Goal: Obtain resource: Download file/media

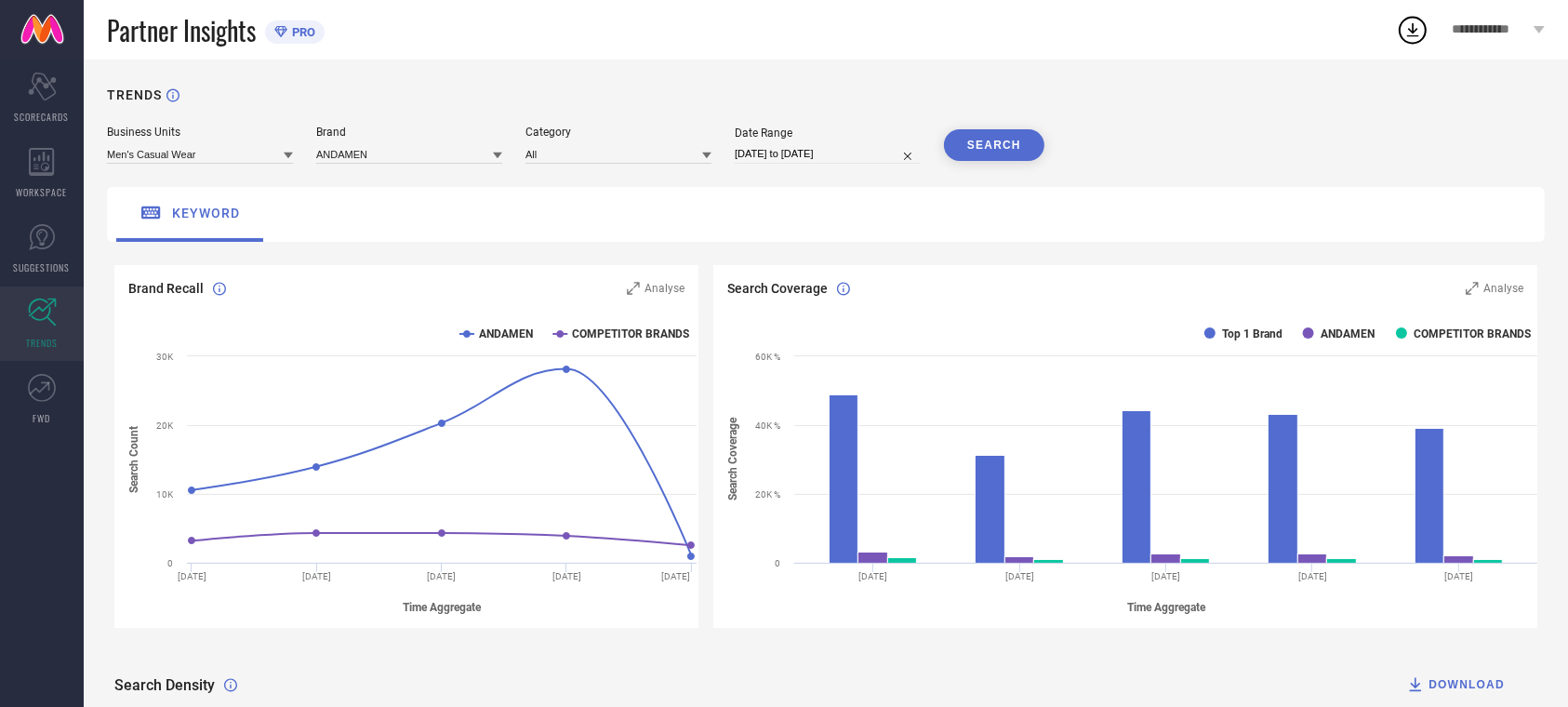
select select "6"
select select "2025"
select select "7"
select select "2025"
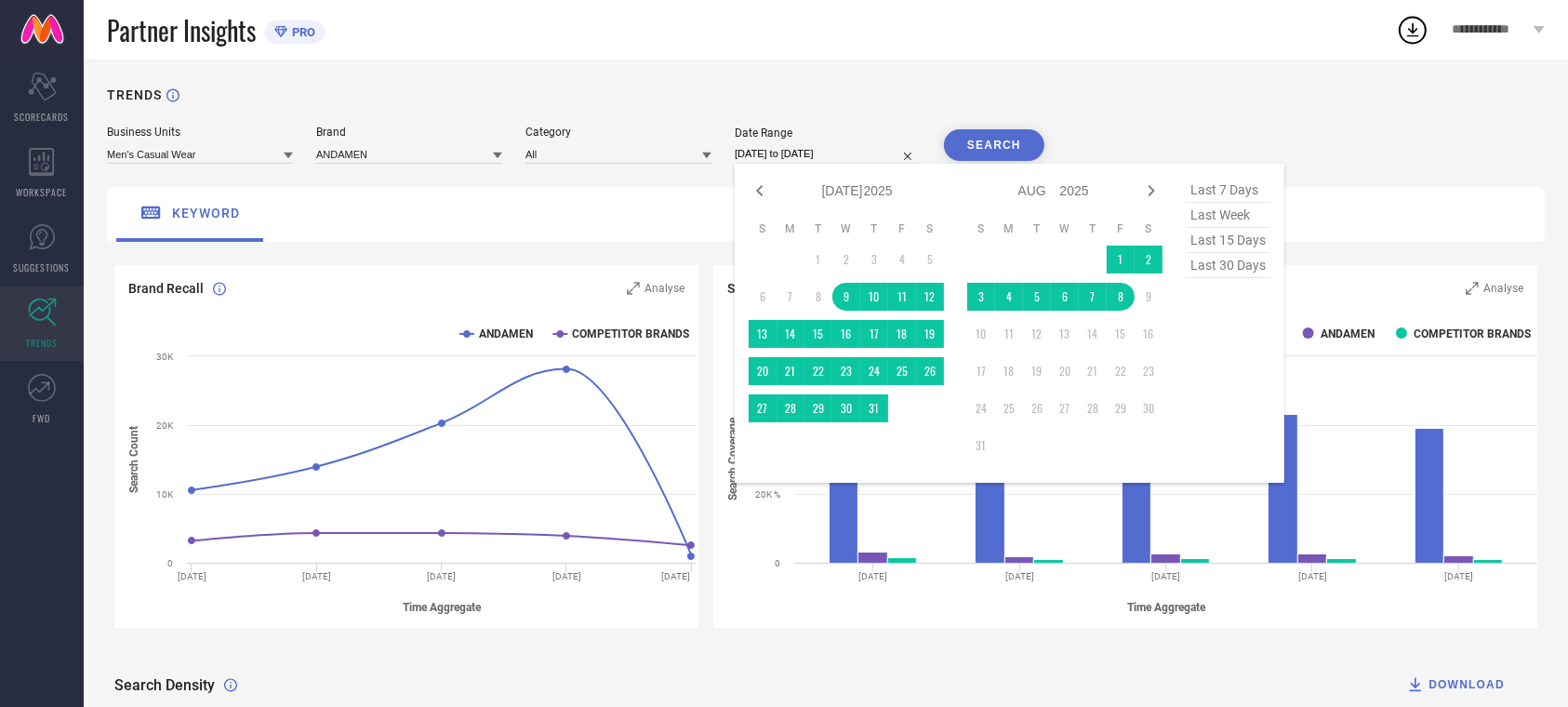
click at [795, 160] on input "[DATE] to [DATE]" at bounding box center [828, 155] width 186 height 20
click at [757, 195] on icon at bounding box center [760, 190] width 22 height 22
select select "5"
select select "2025"
select select "6"
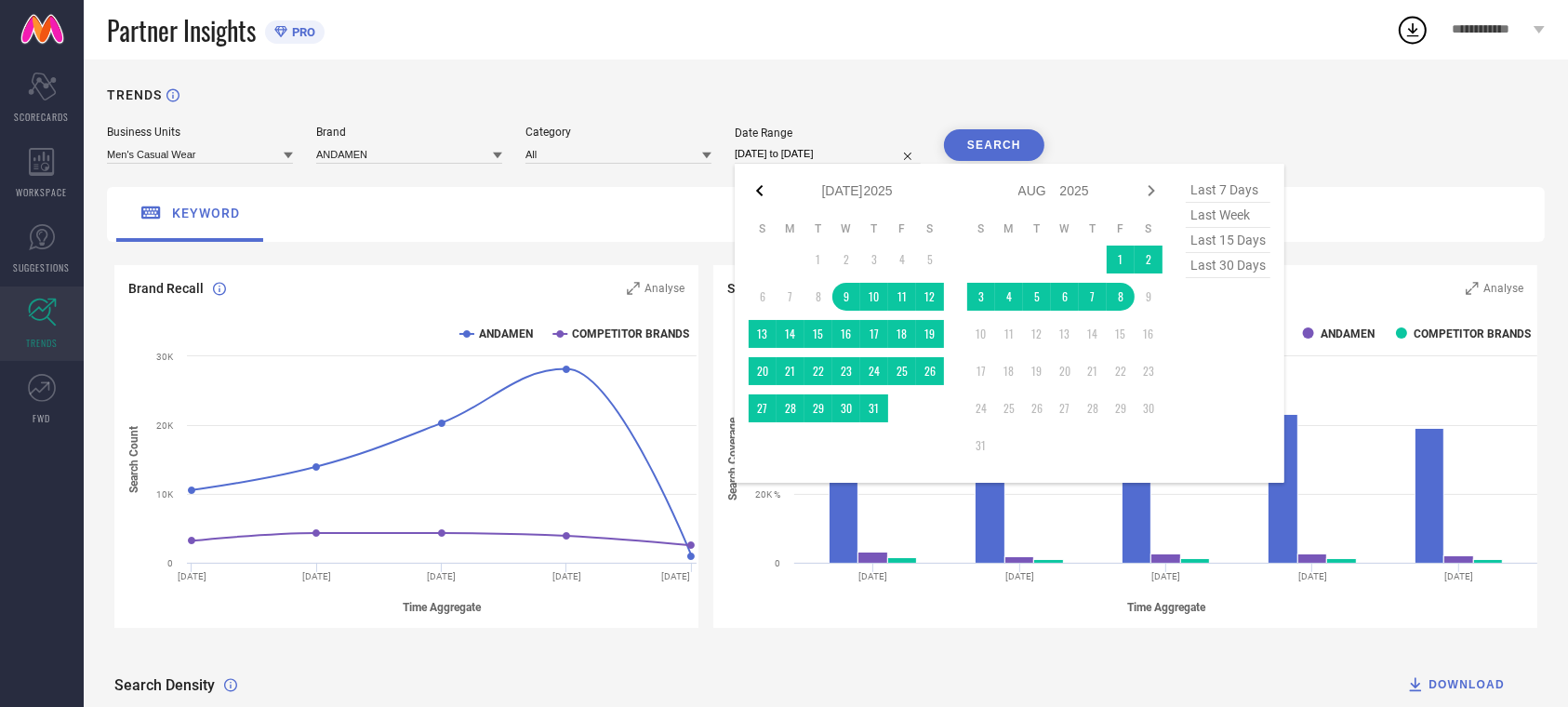
select select "2025"
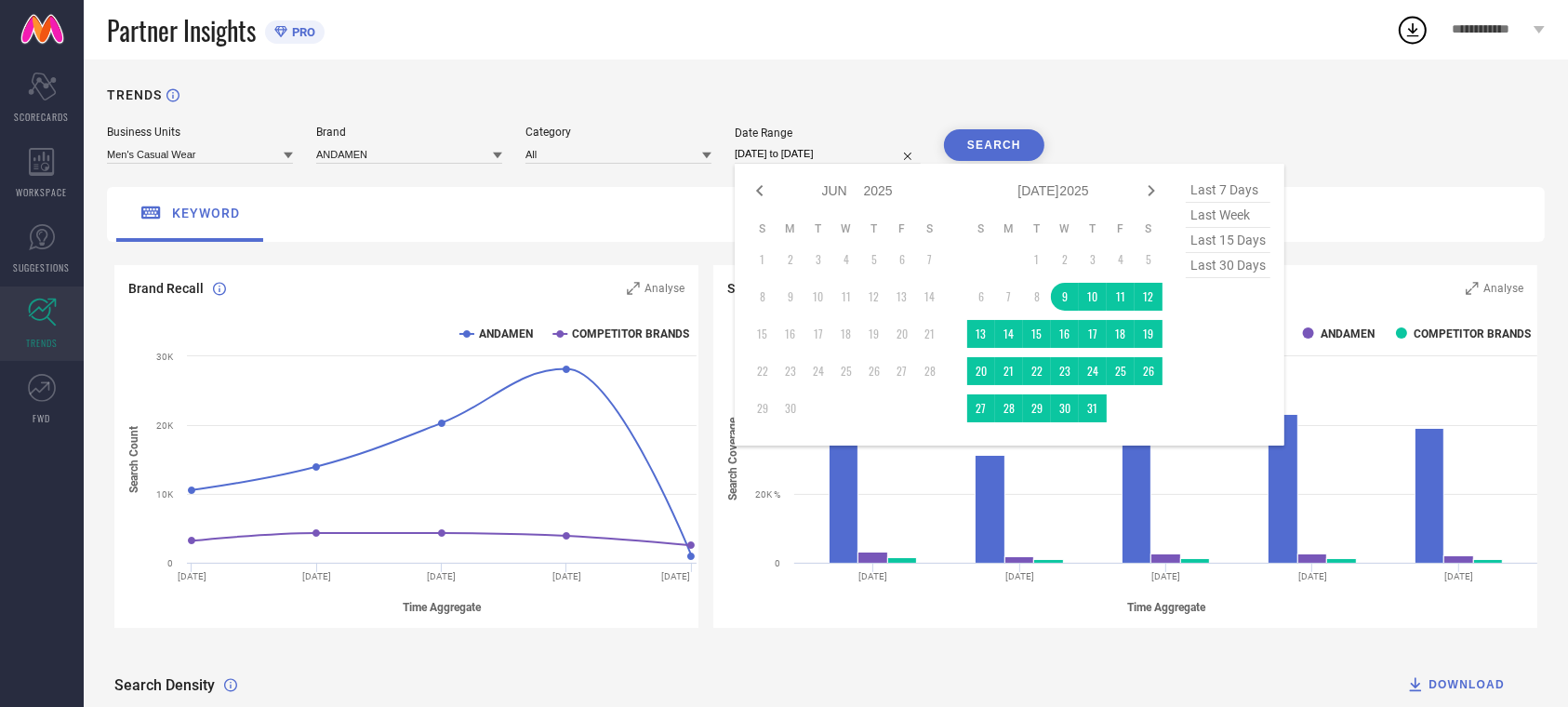
click at [757, 195] on icon at bounding box center [760, 190] width 22 height 22
select select "4"
select select "2025"
select select "5"
select select "2025"
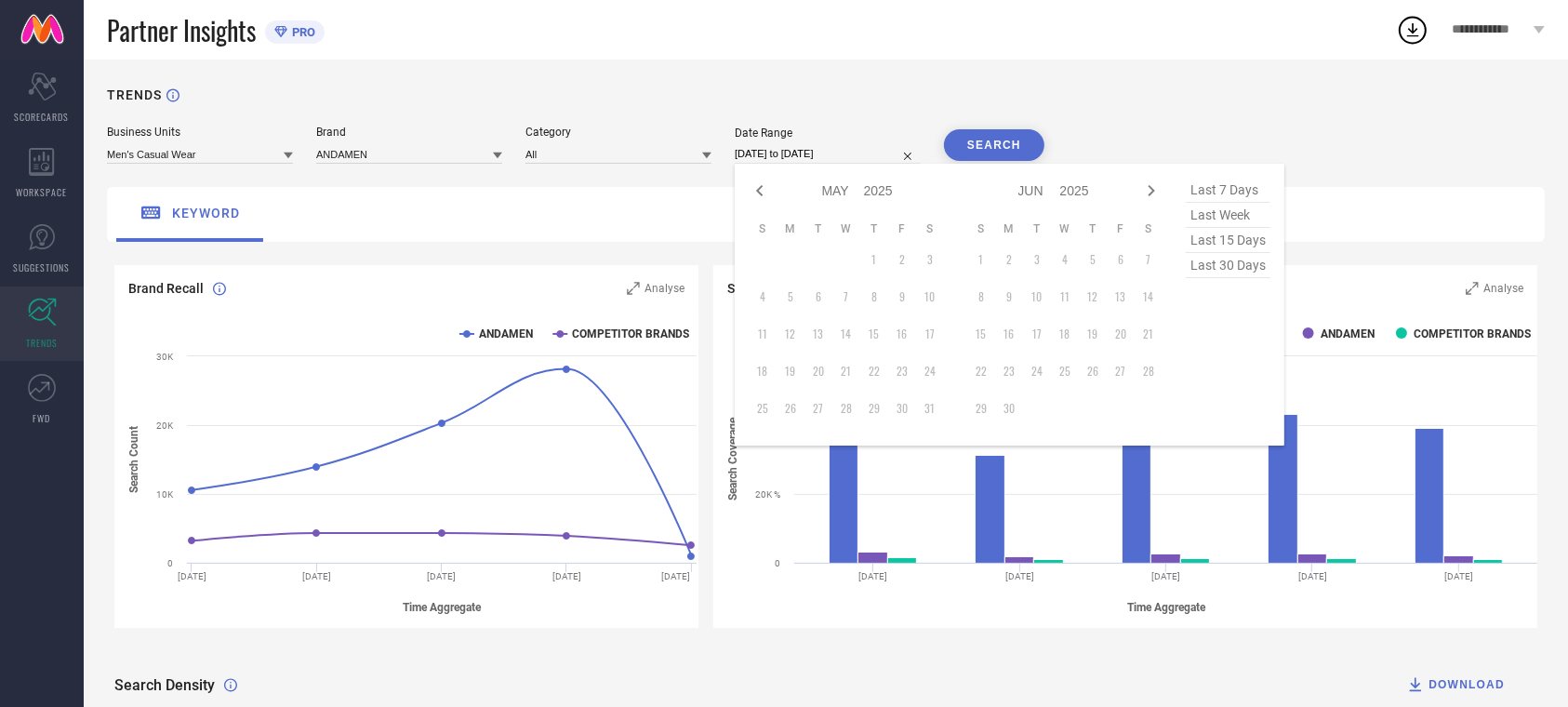
click at [757, 195] on icon at bounding box center [760, 190] width 22 height 22
select select "3"
select select "2025"
select select "4"
select select "2025"
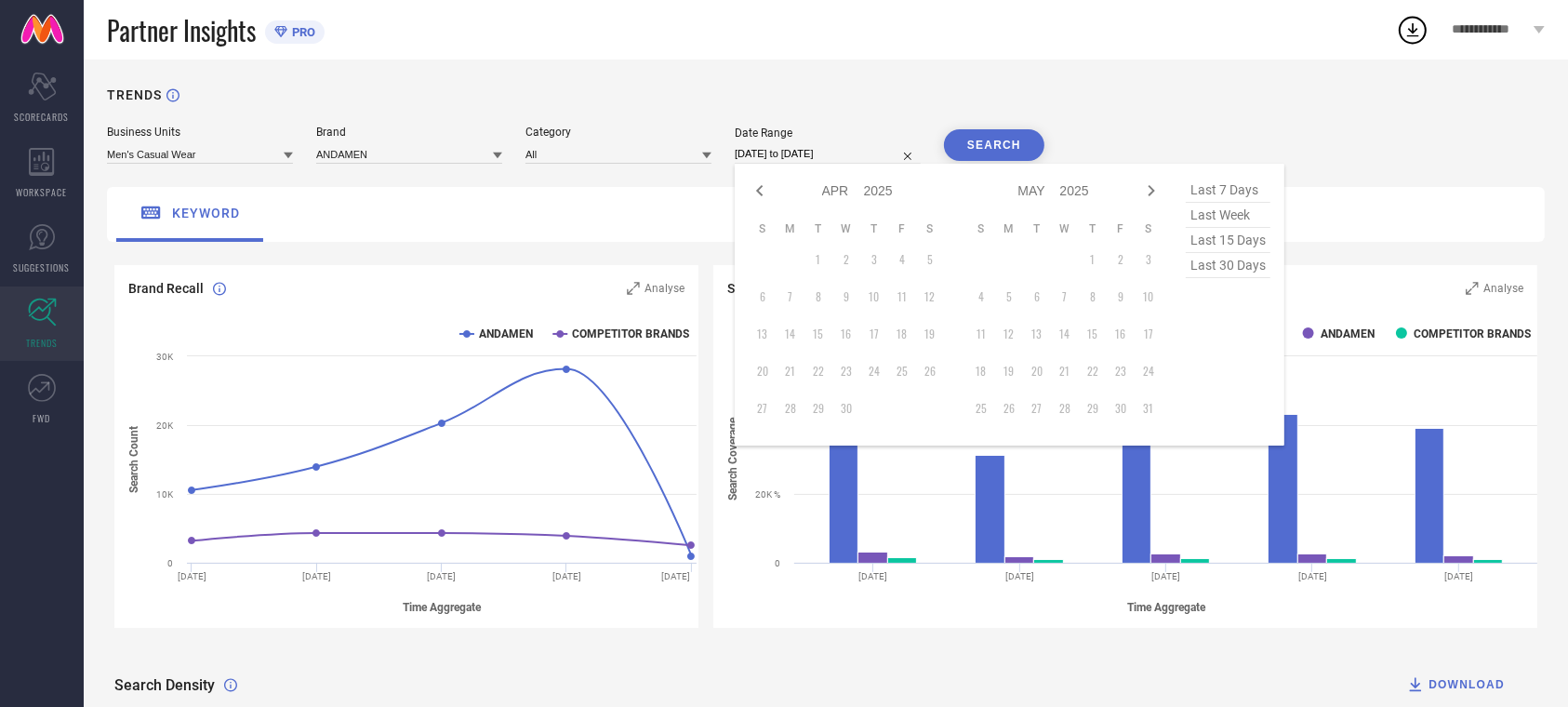
click at [845, 149] on input "[DATE] to [DATE]" at bounding box center [828, 155] width 186 height 20
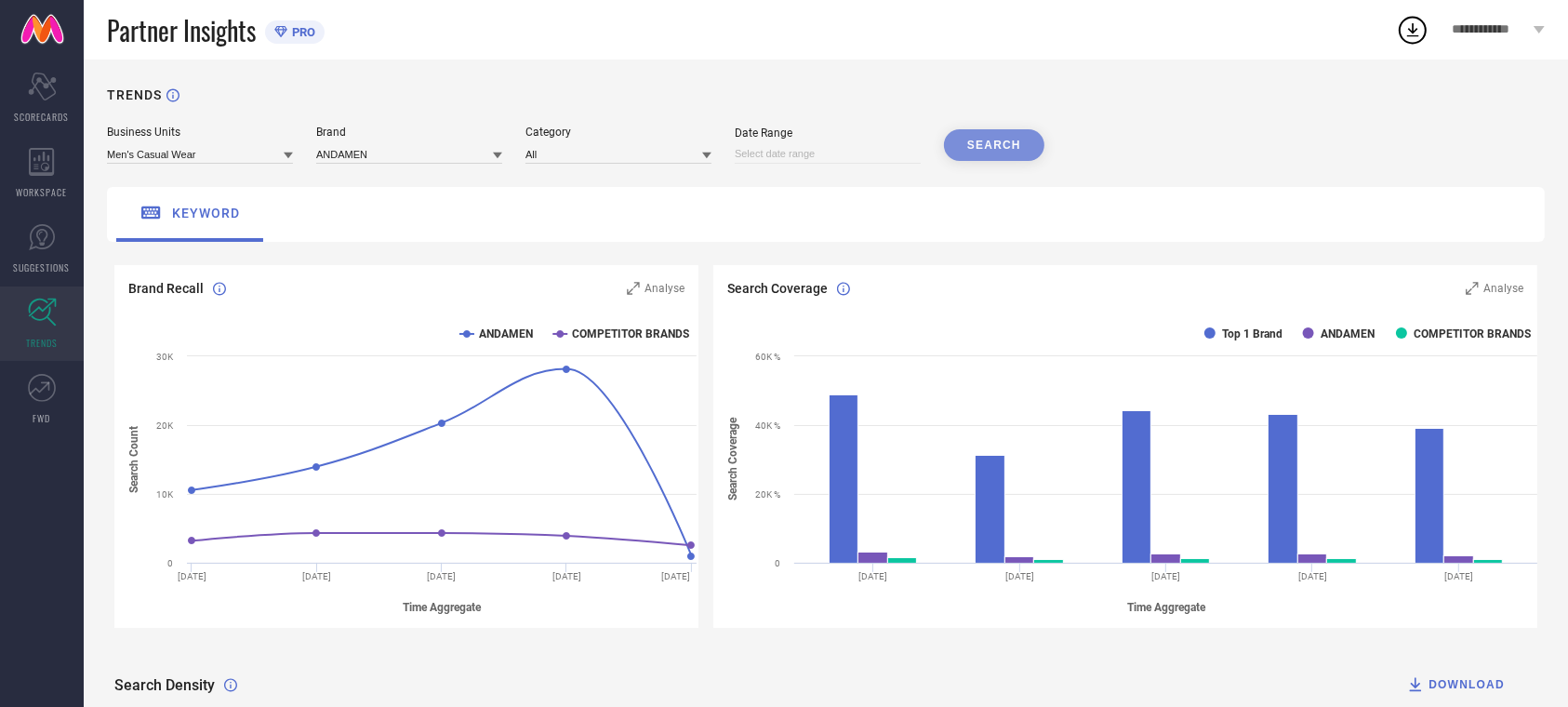
click at [848, 159] on input at bounding box center [828, 155] width 186 height 20
select select "7"
select select "2025"
select select "8"
select select "2025"
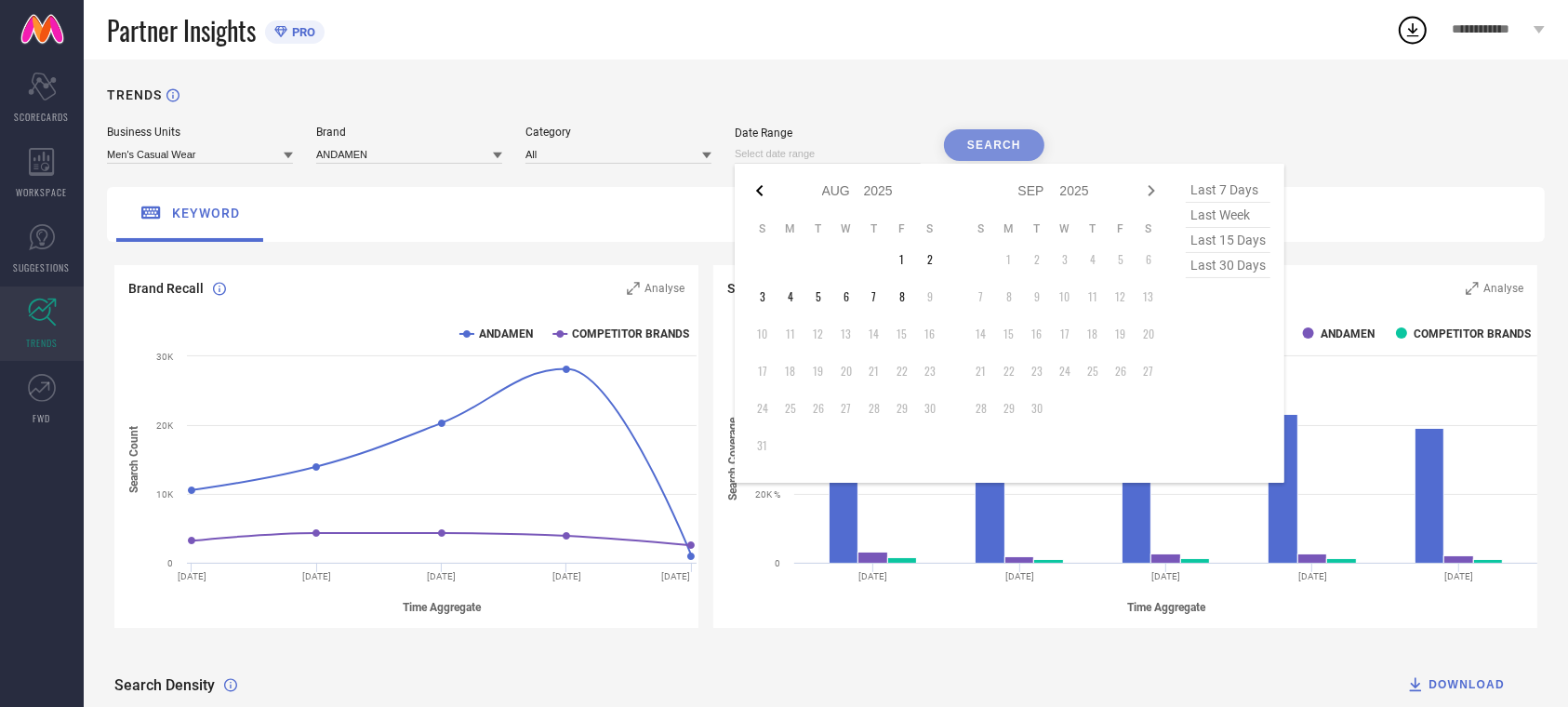
click at [764, 197] on icon at bounding box center [760, 190] width 22 height 22
select select "6"
select select "2025"
select select "7"
select select "2025"
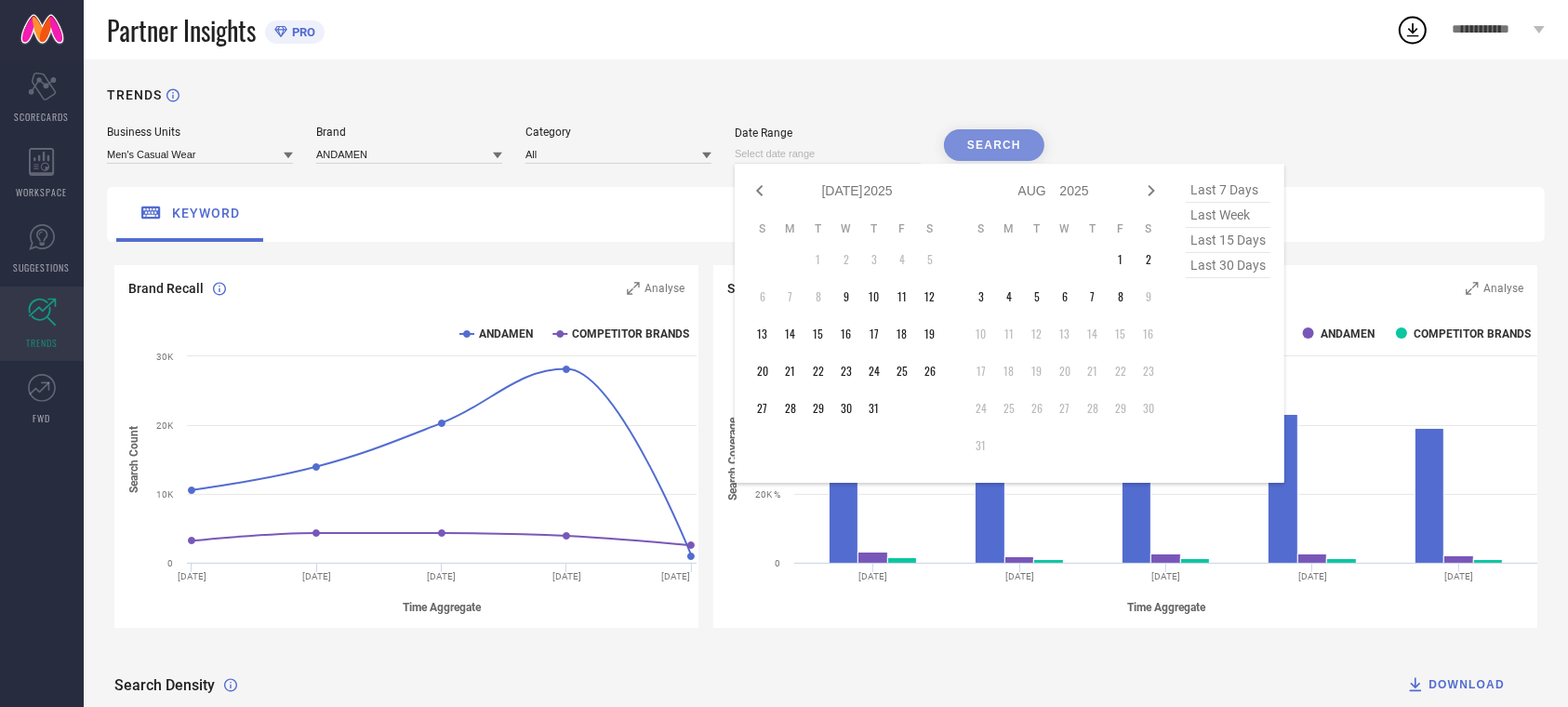
click at [764, 197] on icon at bounding box center [760, 190] width 22 height 22
select select "4"
select select "2025"
select select "5"
select select "2025"
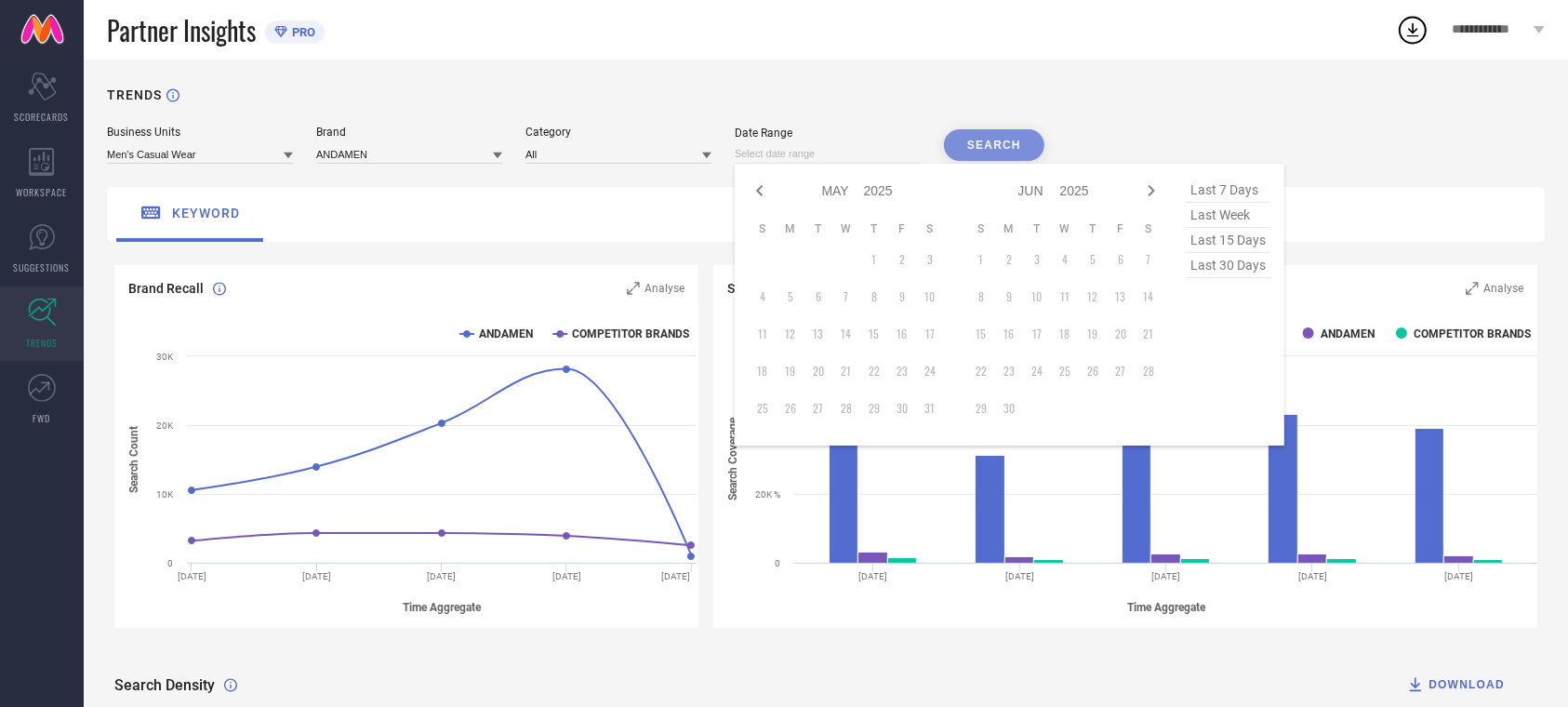
click at [764, 197] on icon at bounding box center [760, 190] width 22 height 22
select select "1"
select select "2025"
select select "2"
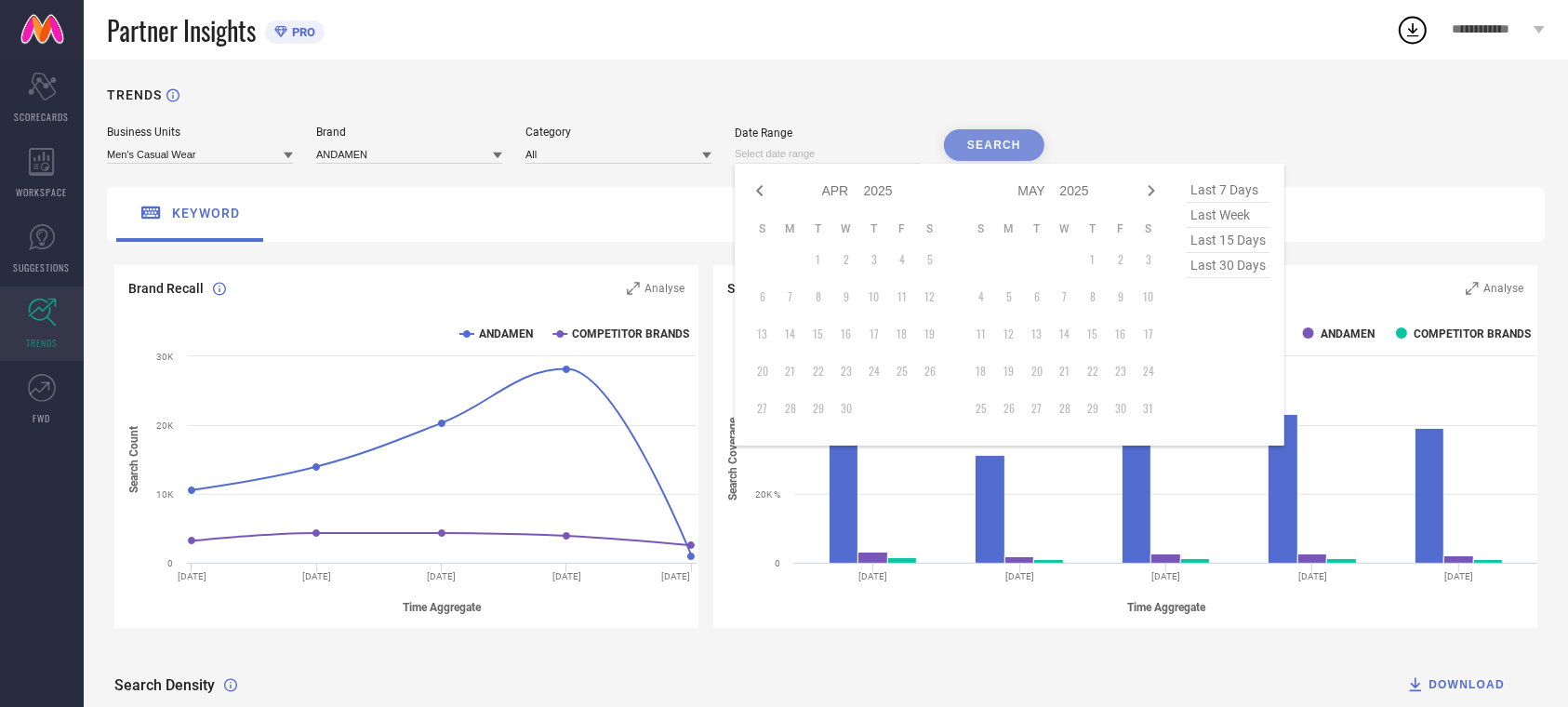
select select "2025"
click at [776, 197] on div "Jan Feb Mar Apr May Jun [DATE] Aug Sep Oct Nov [DATE] 2016 2017 2018 2019 2020 …" at bounding box center [857, 190] width 173 height 27
click at [754, 193] on icon at bounding box center [760, 190] width 22 height 22
select select "2025"
select select "1"
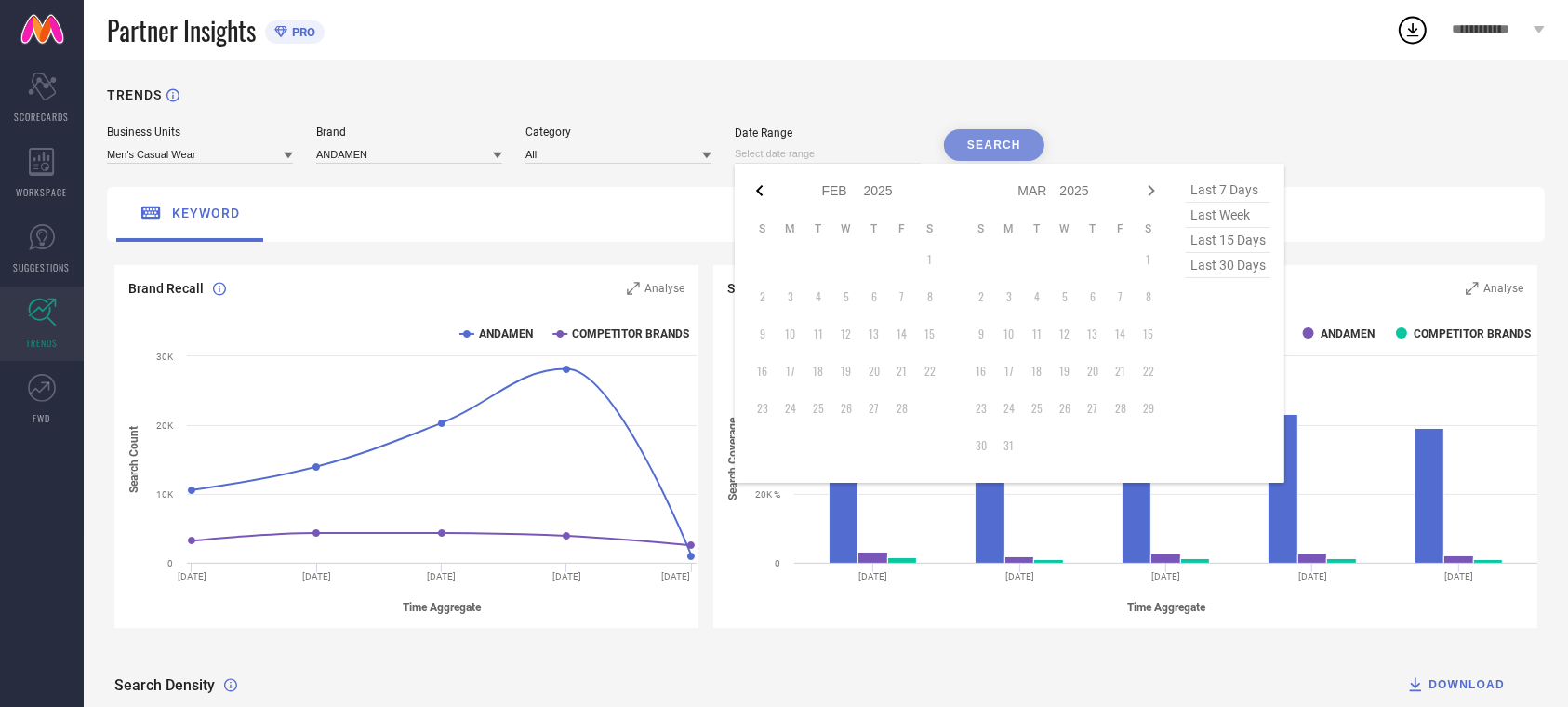
select select "2025"
click at [811, 359] on td "21" at bounding box center [819, 371] width 28 height 28
click at [36, 97] on icon "Scorecard" at bounding box center [42, 87] width 29 height 28
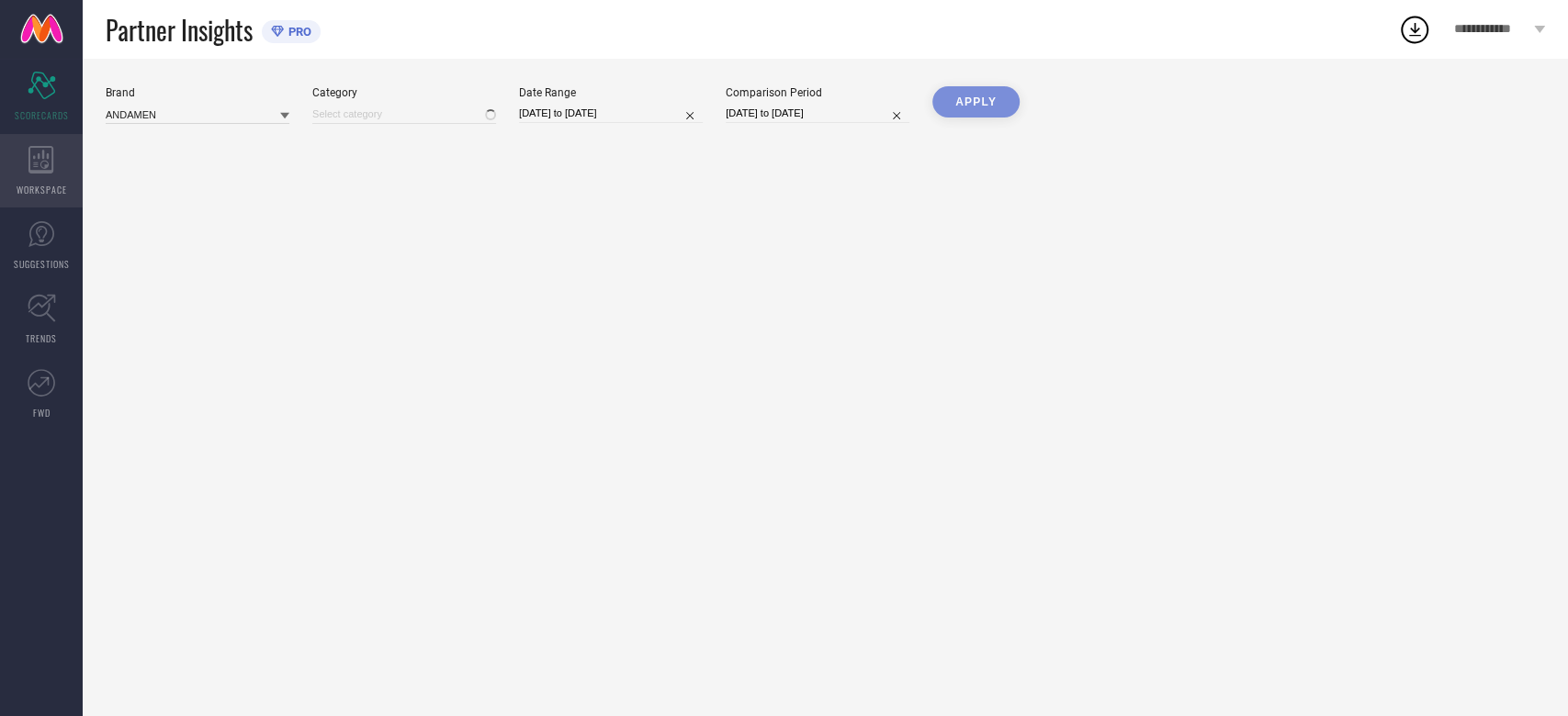
type input "All"
click at [35, 147] on icon at bounding box center [40, 160] width 25 height 28
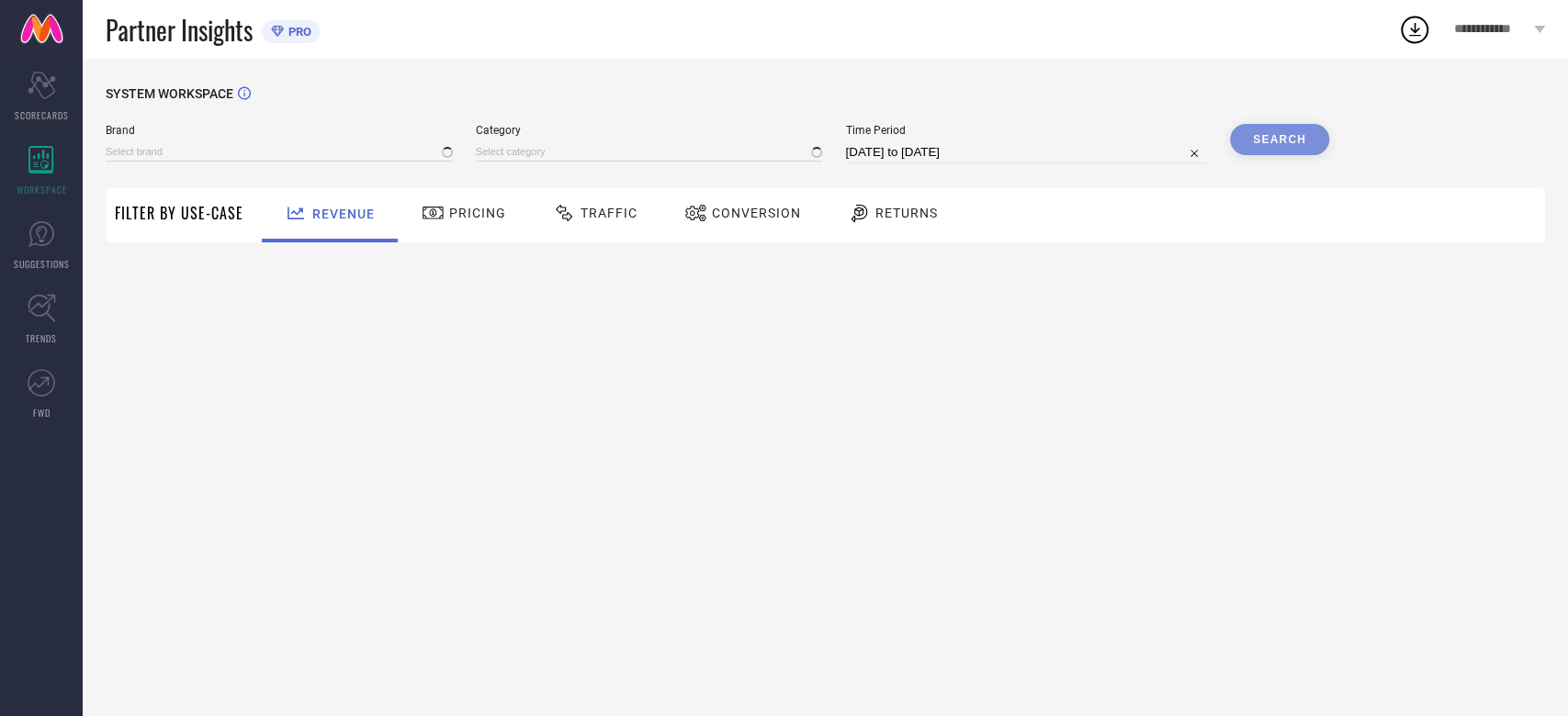
type input "ANDAMEN"
type input "All"
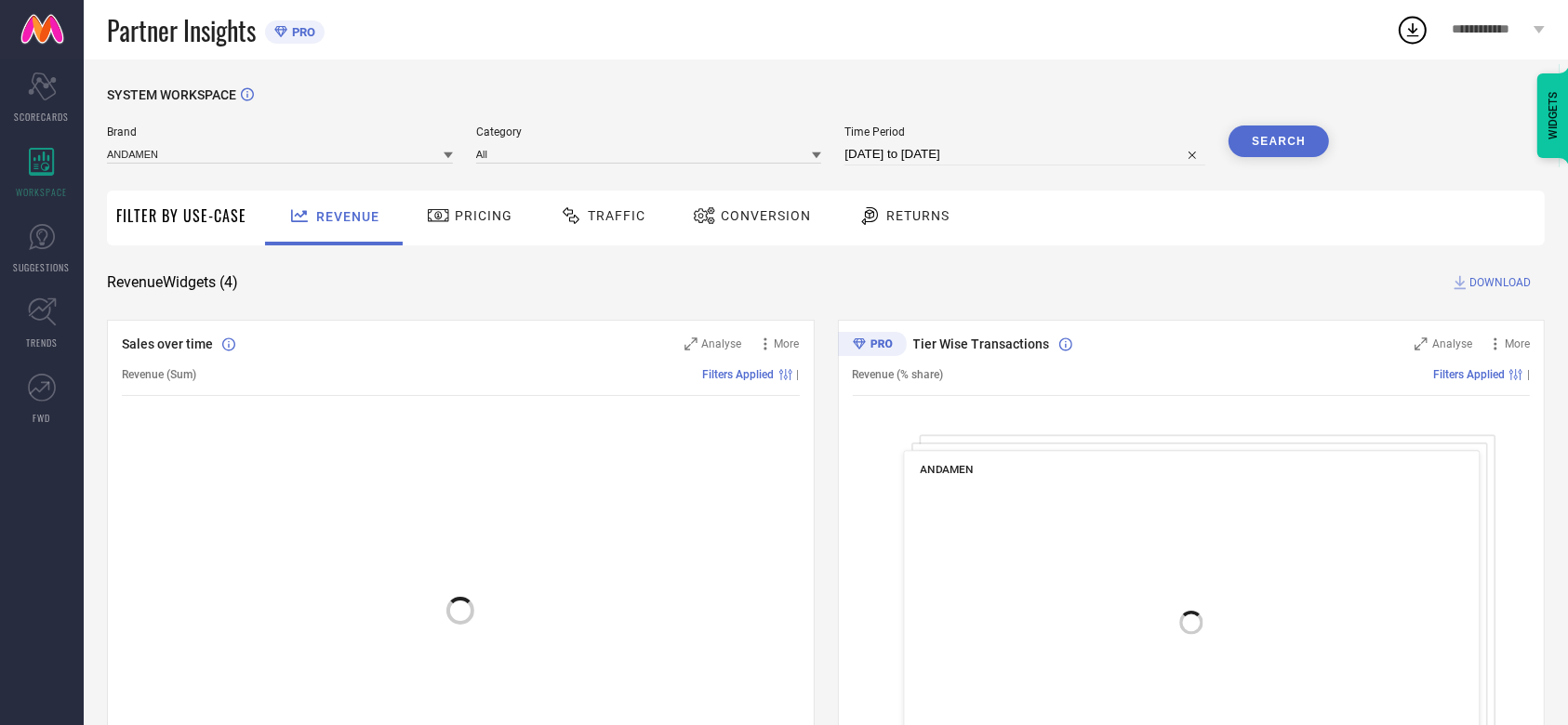
click at [888, 168] on div "Brand ANDAMEN Category All Time Period [DATE] to [DATE] Search" at bounding box center [717, 154] width 1222 height 56
click at [895, 155] on input "[DATE] to [DATE]" at bounding box center [1025, 155] width 361 height 22
select select "6"
select select "2025"
select select "7"
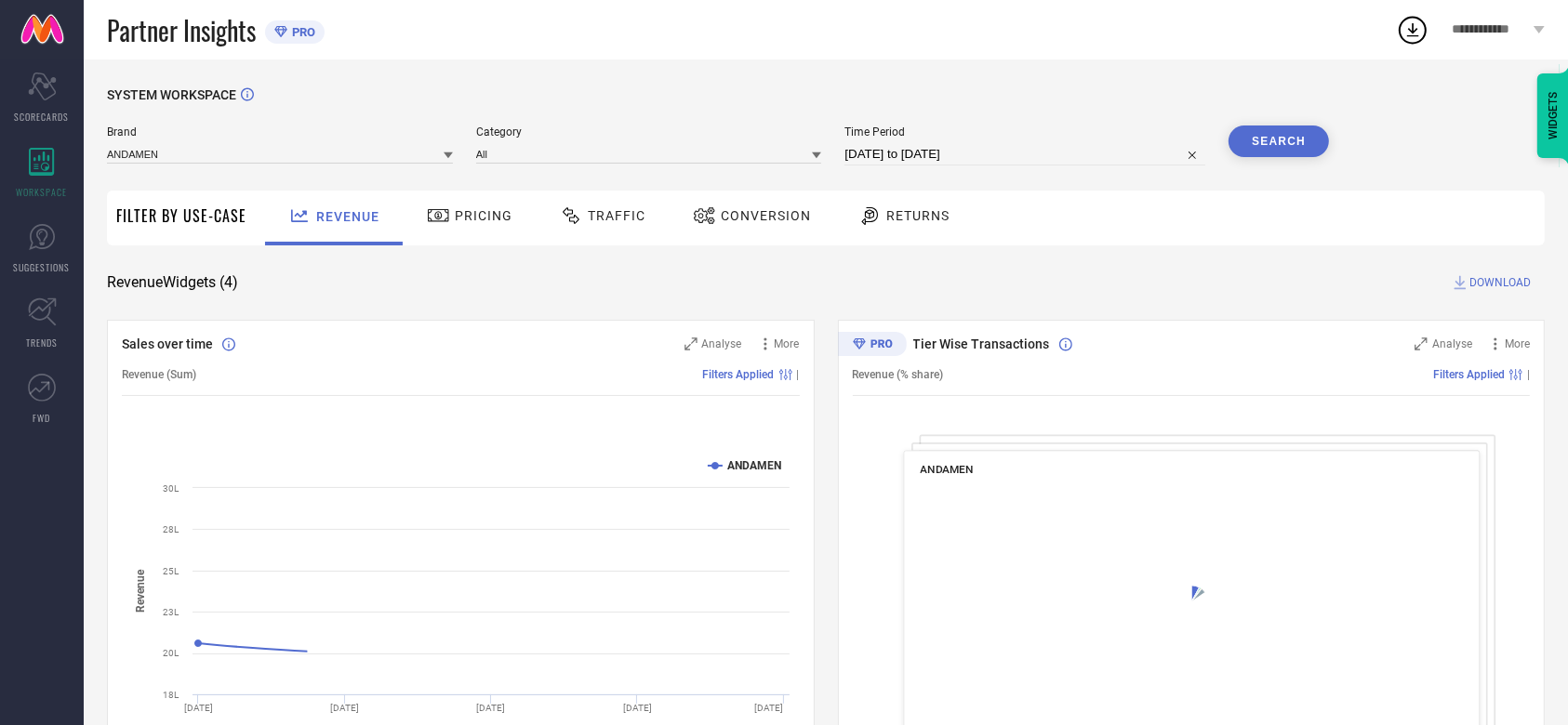
select select "2025"
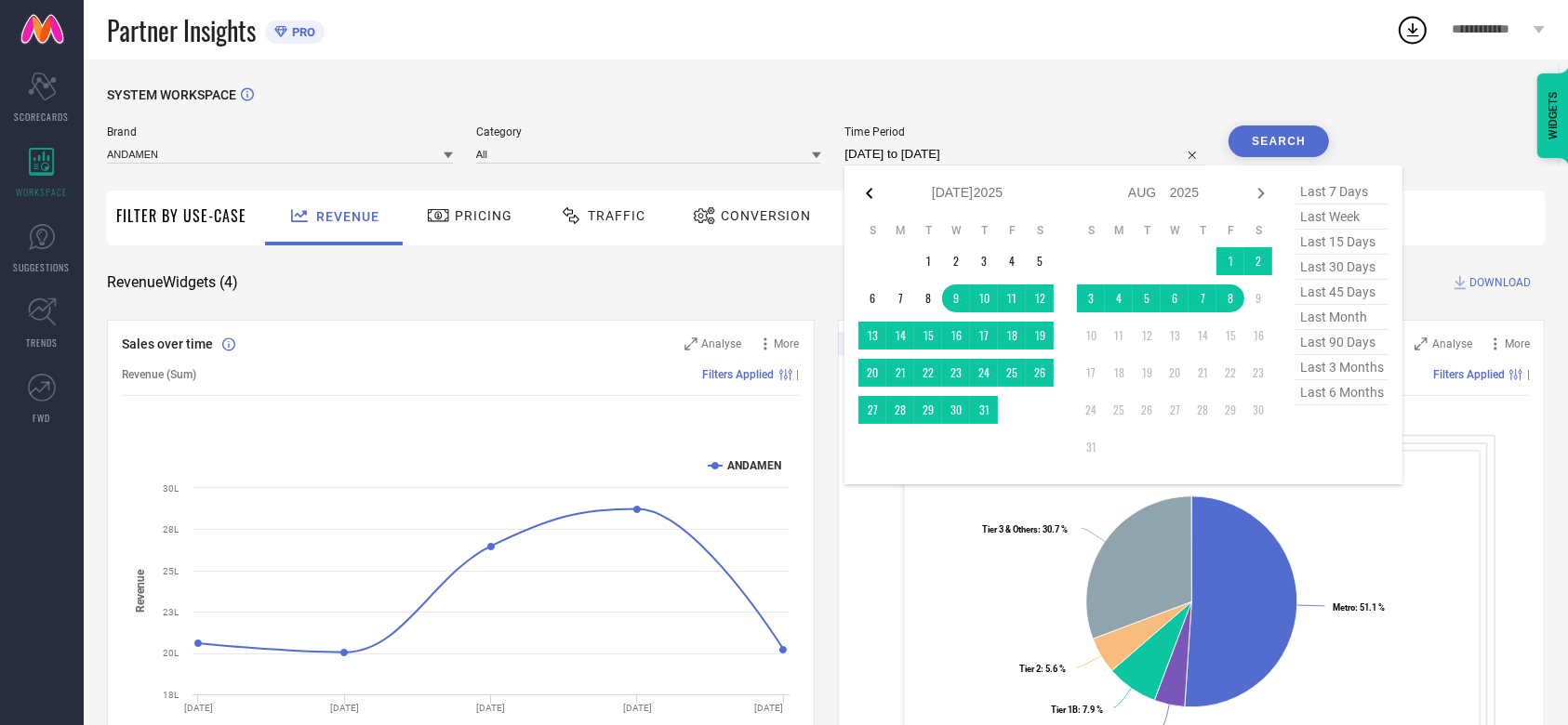
click at [870, 200] on icon at bounding box center [870, 193] width 22 height 22
select select "4"
select select "2025"
select select "5"
select select "2025"
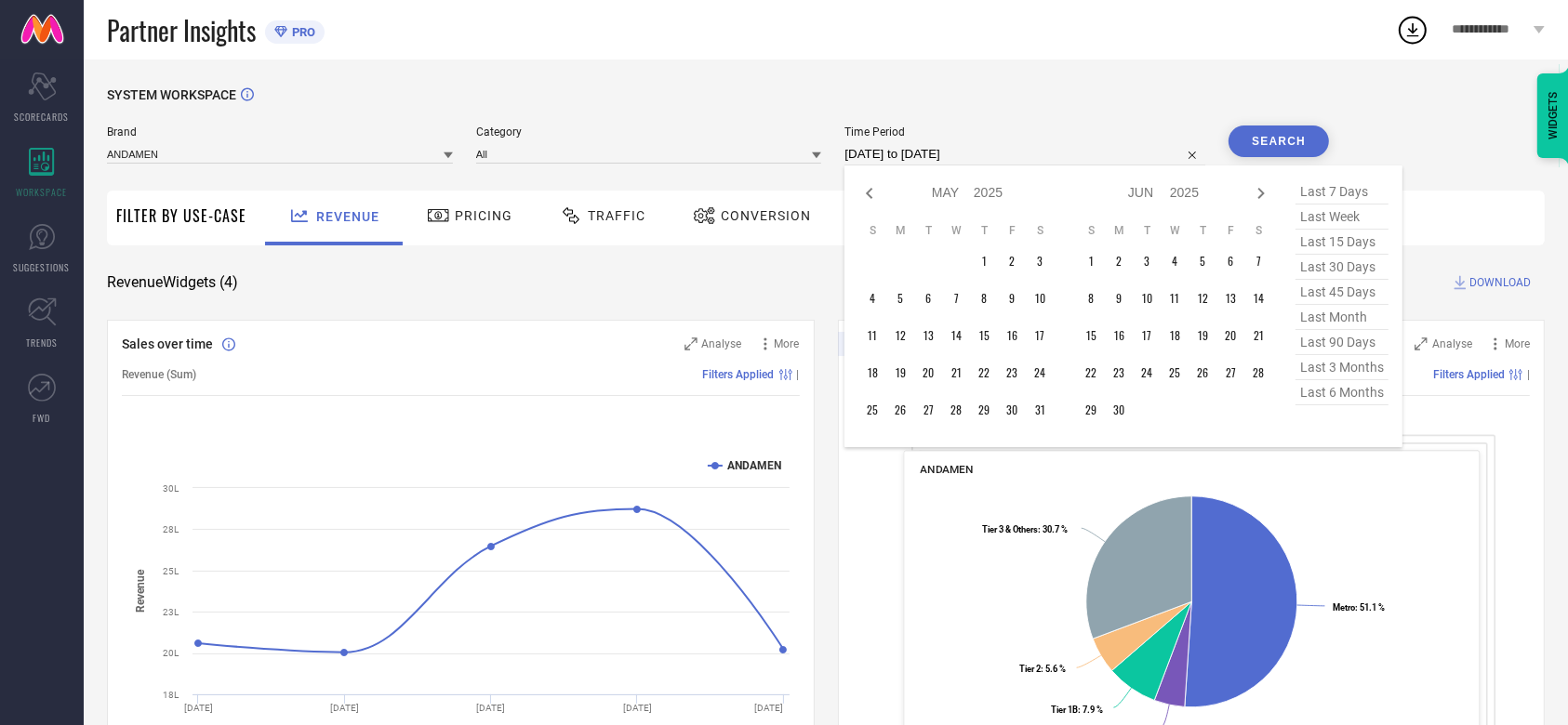
click at [870, 200] on icon at bounding box center [870, 193] width 22 height 22
select select "2"
select select "2025"
select select "3"
select select "2025"
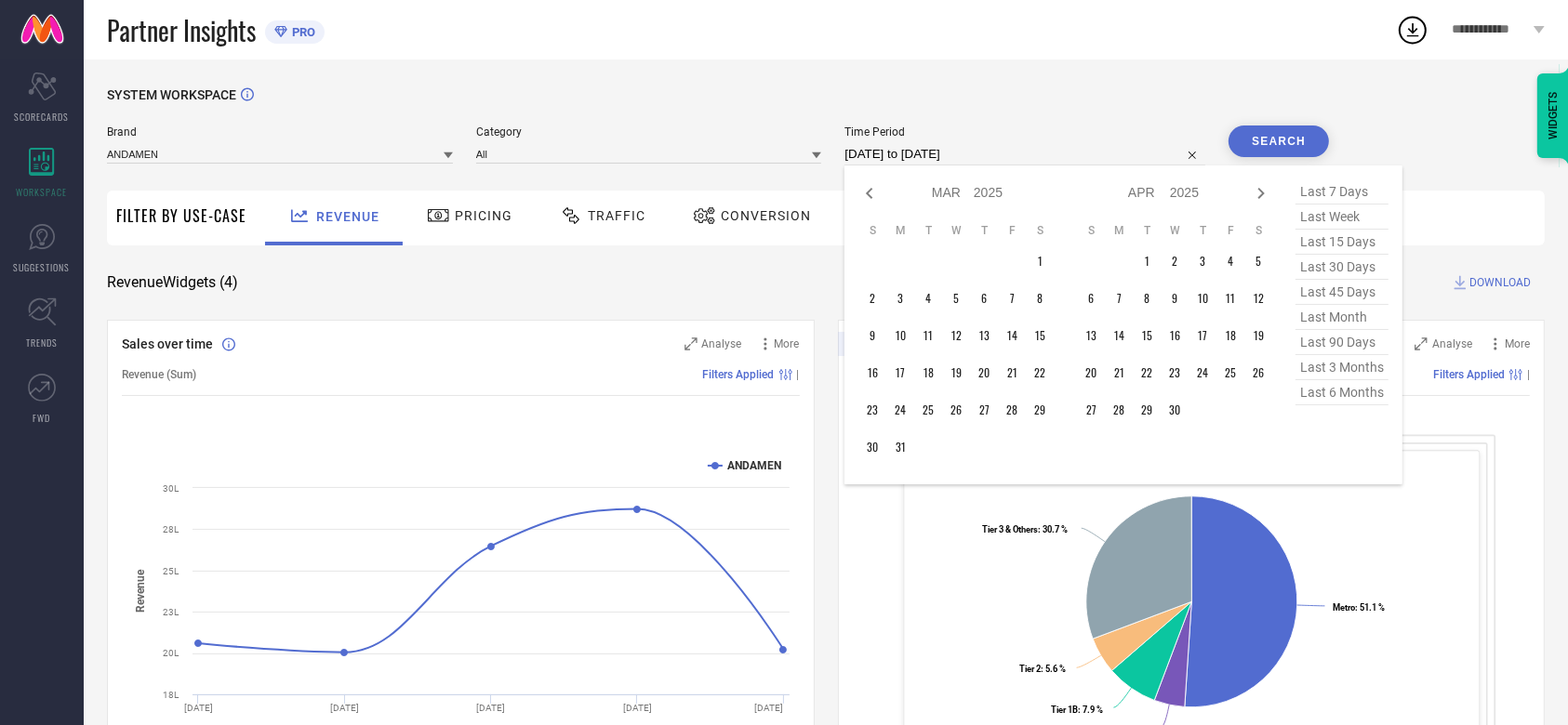
click at [870, 200] on icon at bounding box center [870, 193] width 22 height 22
select select "1"
select select "2025"
select select "2"
select select "2025"
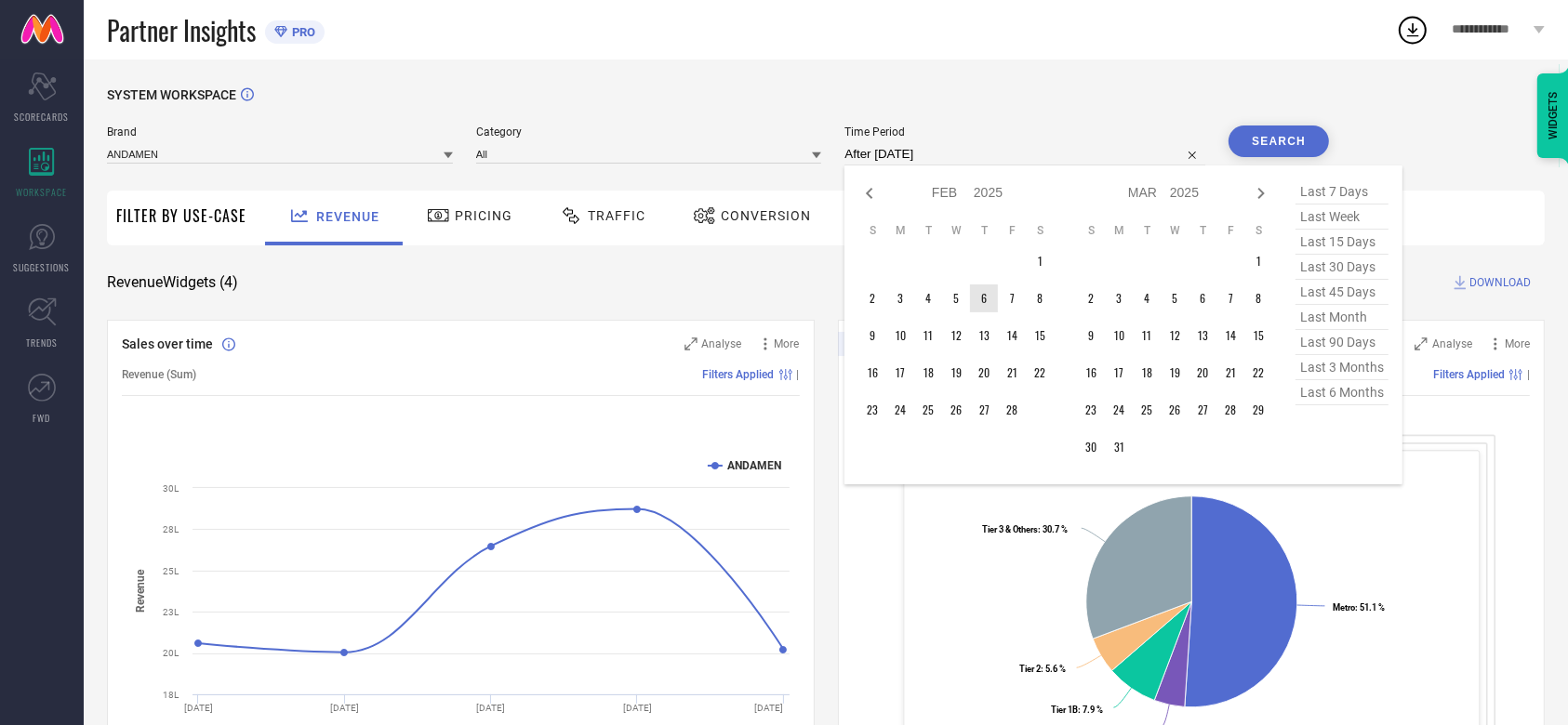
click at [978, 295] on td "6" at bounding box center [984, 298] width 28 height 28
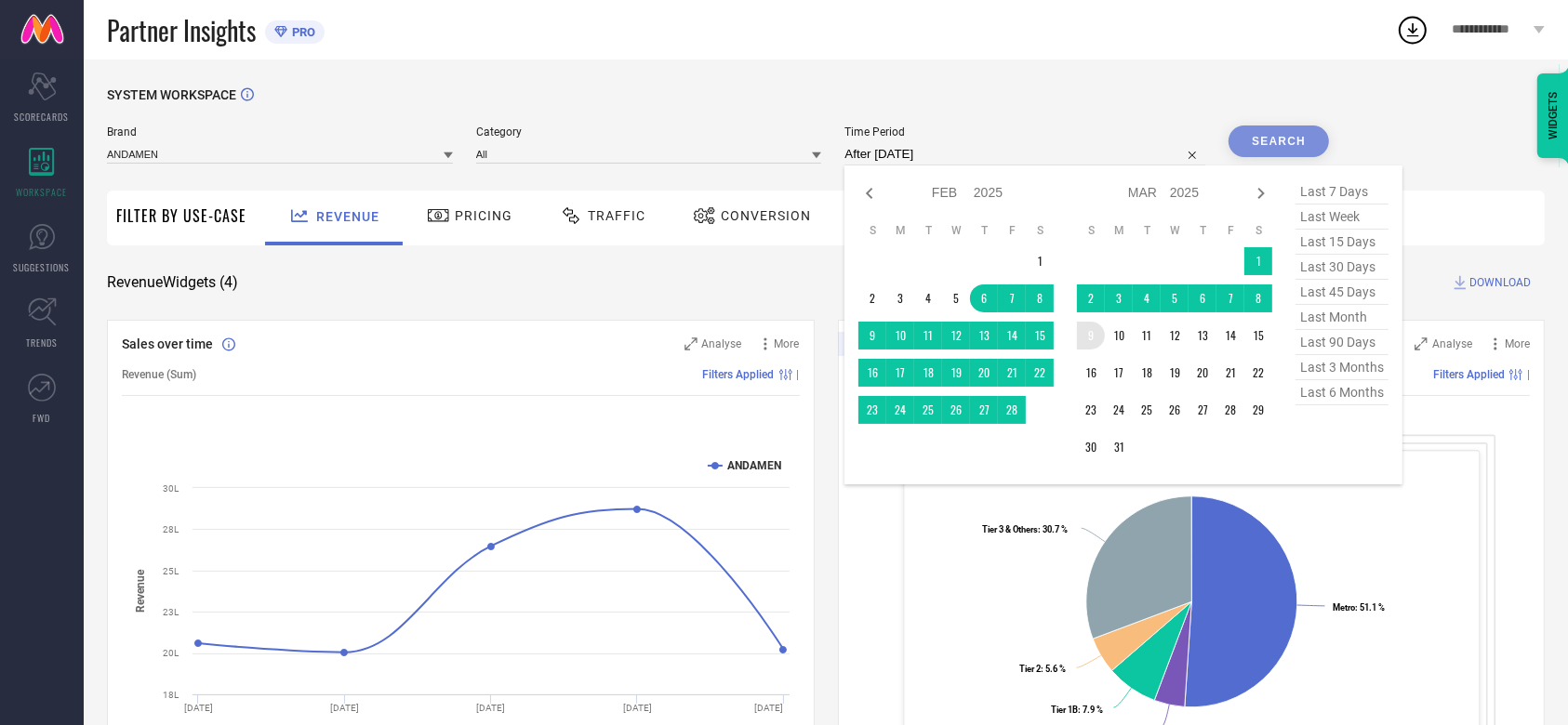
type input "[DATE] to [DATE]"
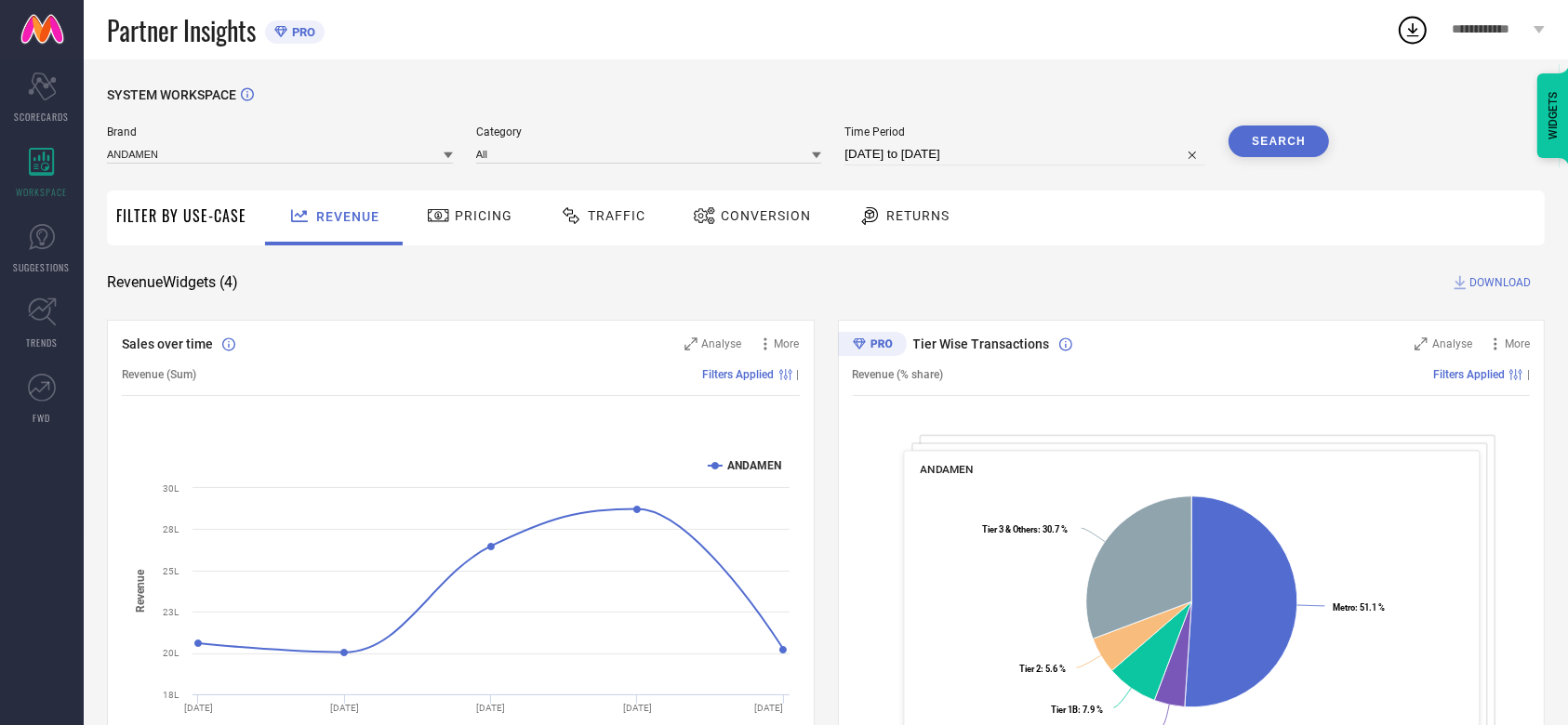
click at [1269, 145] on button "Search" at bounding box center [1279, 142] width 101 height 32
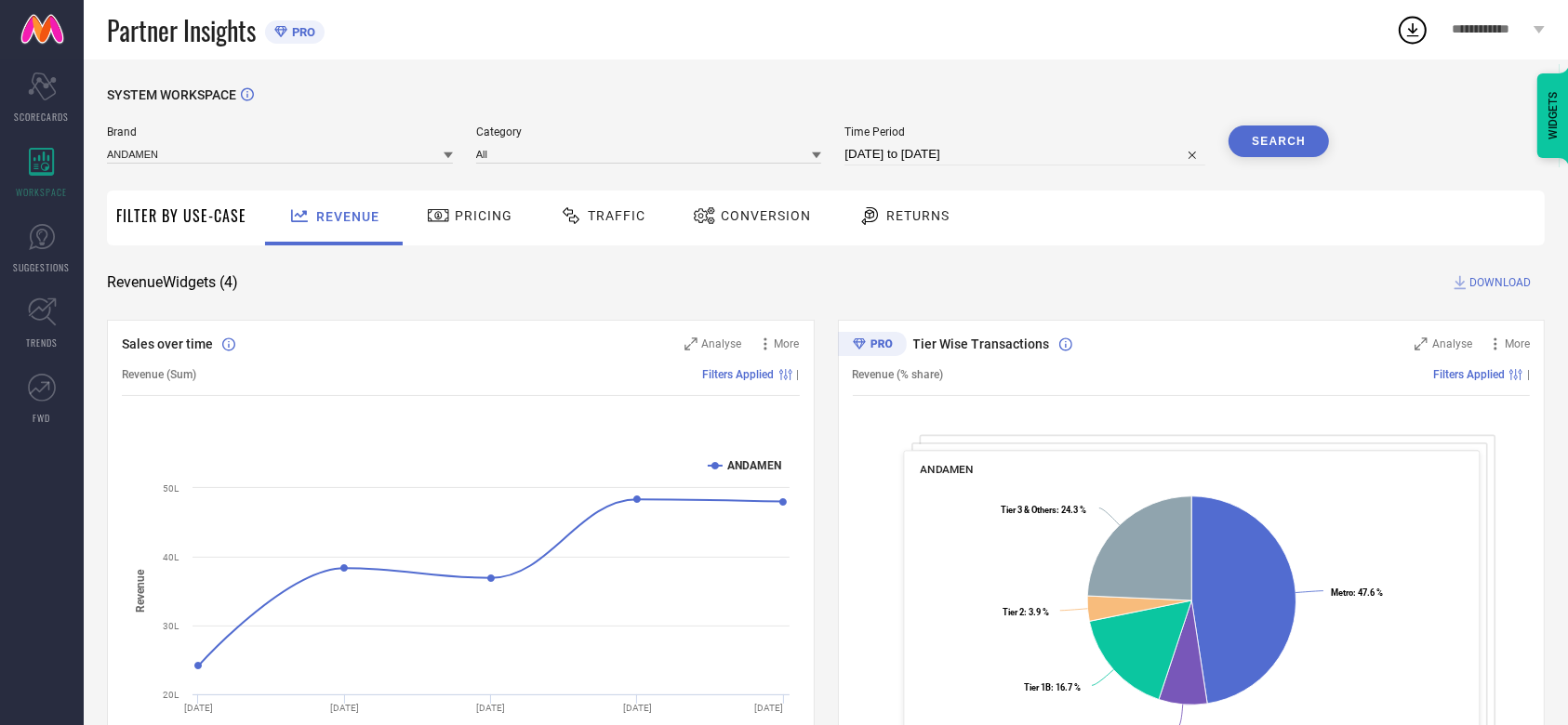
click at [755, 212] on span "Conversion" at bounding box center [766, 215] width 90 height 15
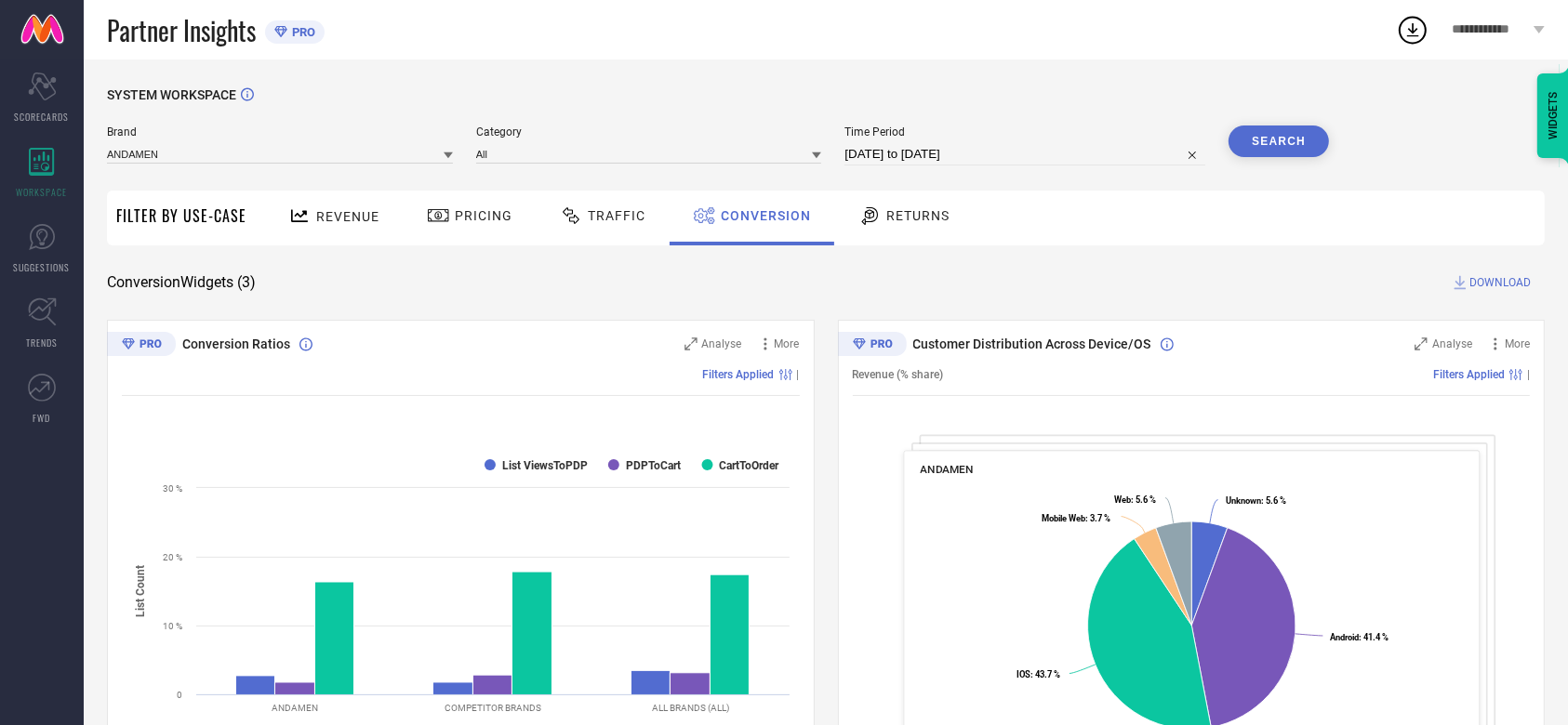
click at [1491, 290] on span "DOWNLOAD" at bounding box center [1500, 282] width 62 height 19
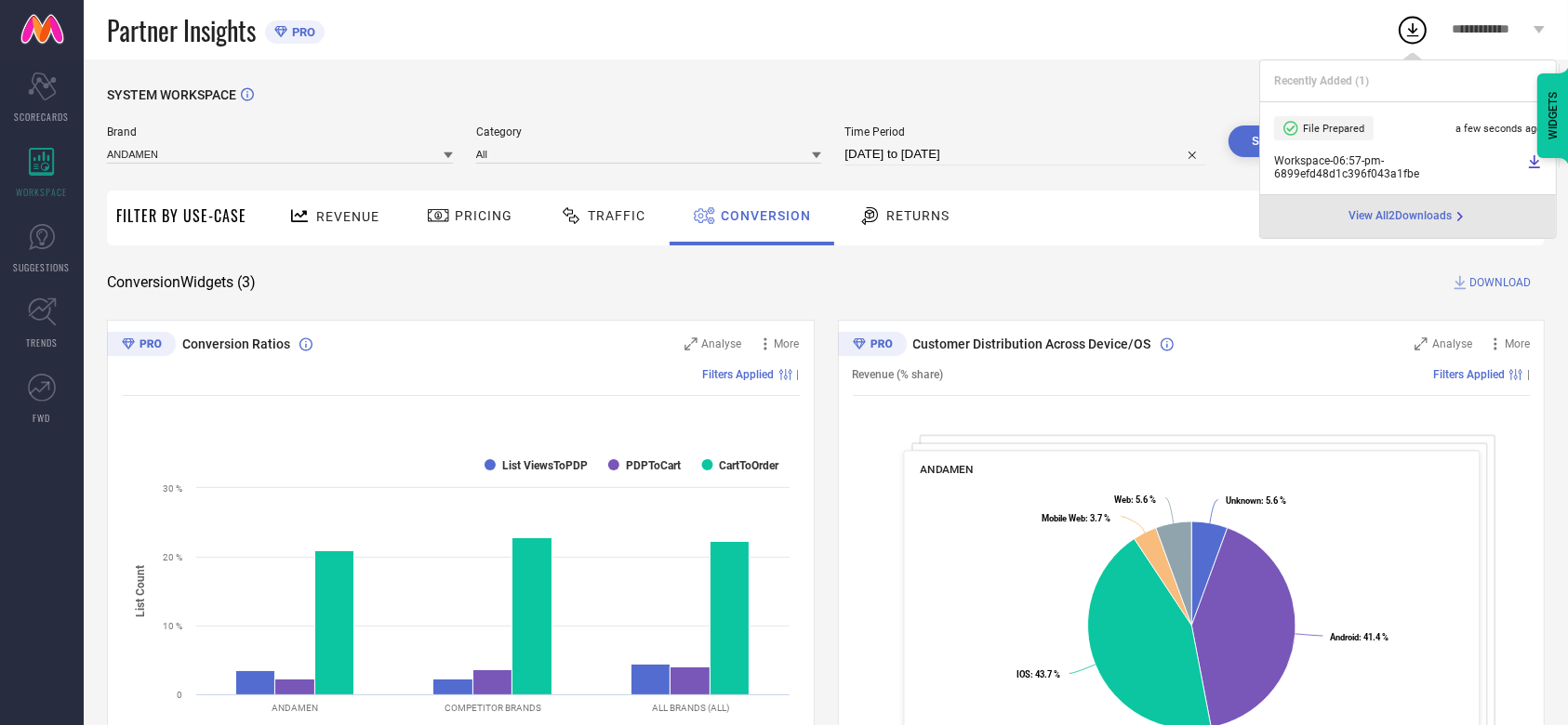
click at [948, 154] on input "[DATE] to [DATE]" at bounding box center [1025, 155] width 361 height 22
select select "1"
select select "2025"
select select "2"
select select "2025"
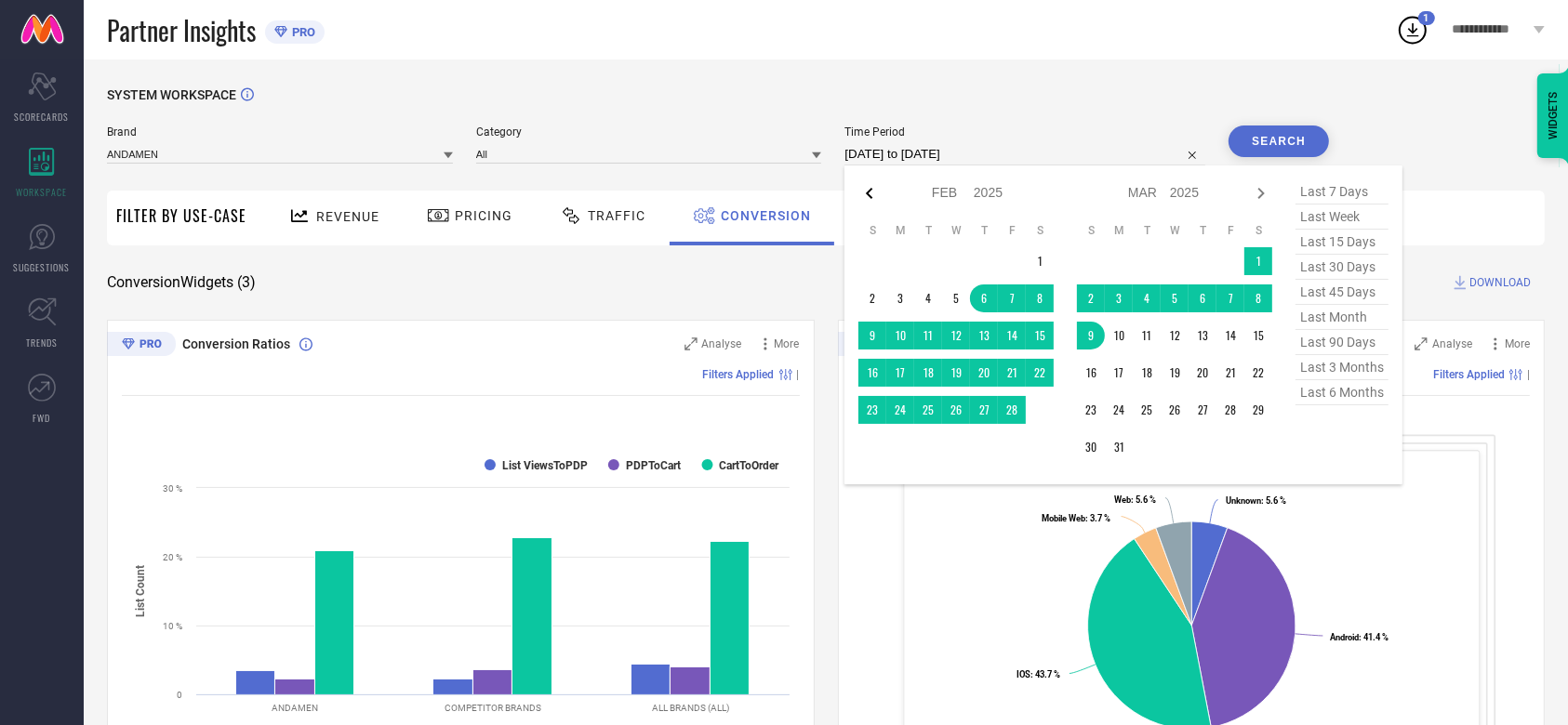
click at [875, 190] on icon at bounding box center [870, 193] width 22 height 22
select select "11"
select select "2024"
select select "2025"
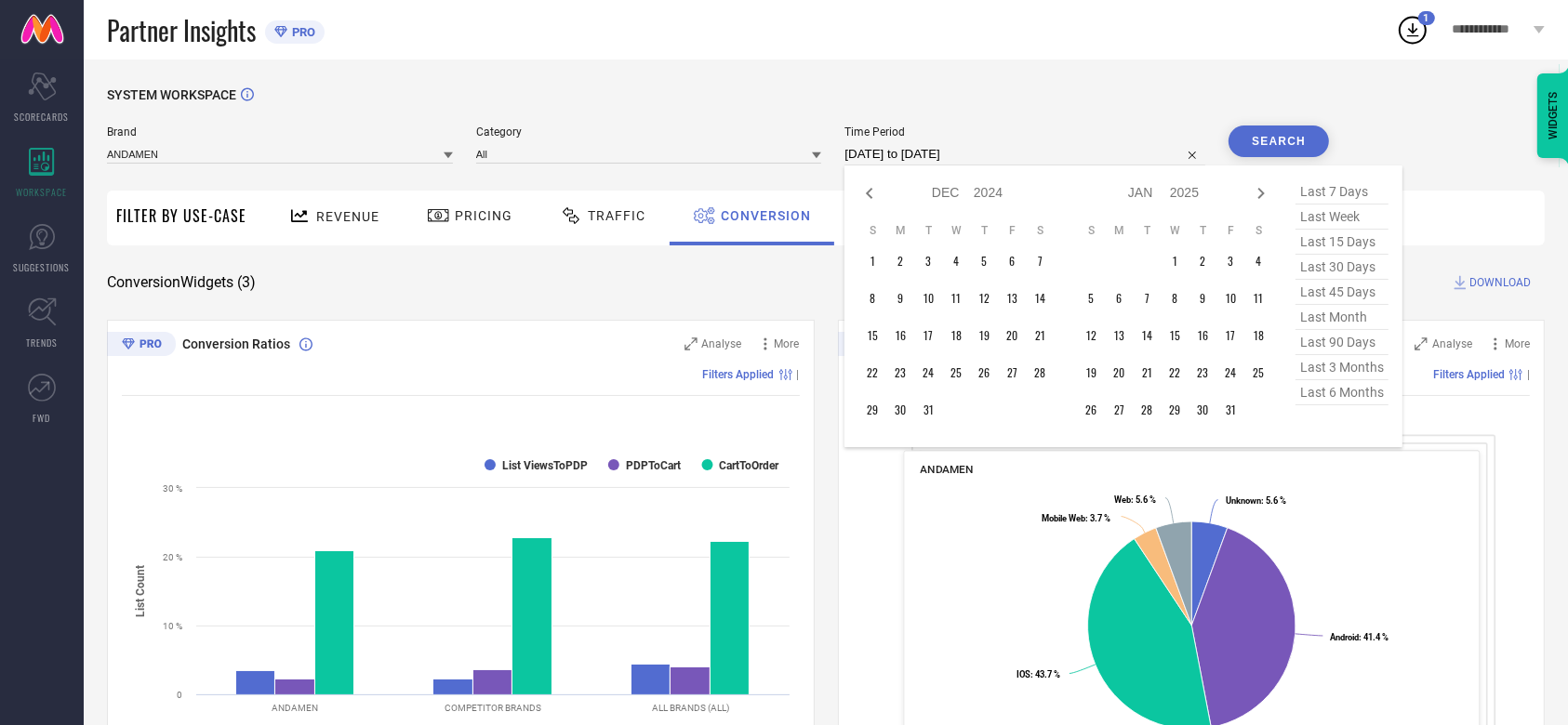
click at [875, 190] on icon at bounding box center [870, 193] width 22 height 22
select select "10"
select select "2024"
select select "11"
select select "2024"
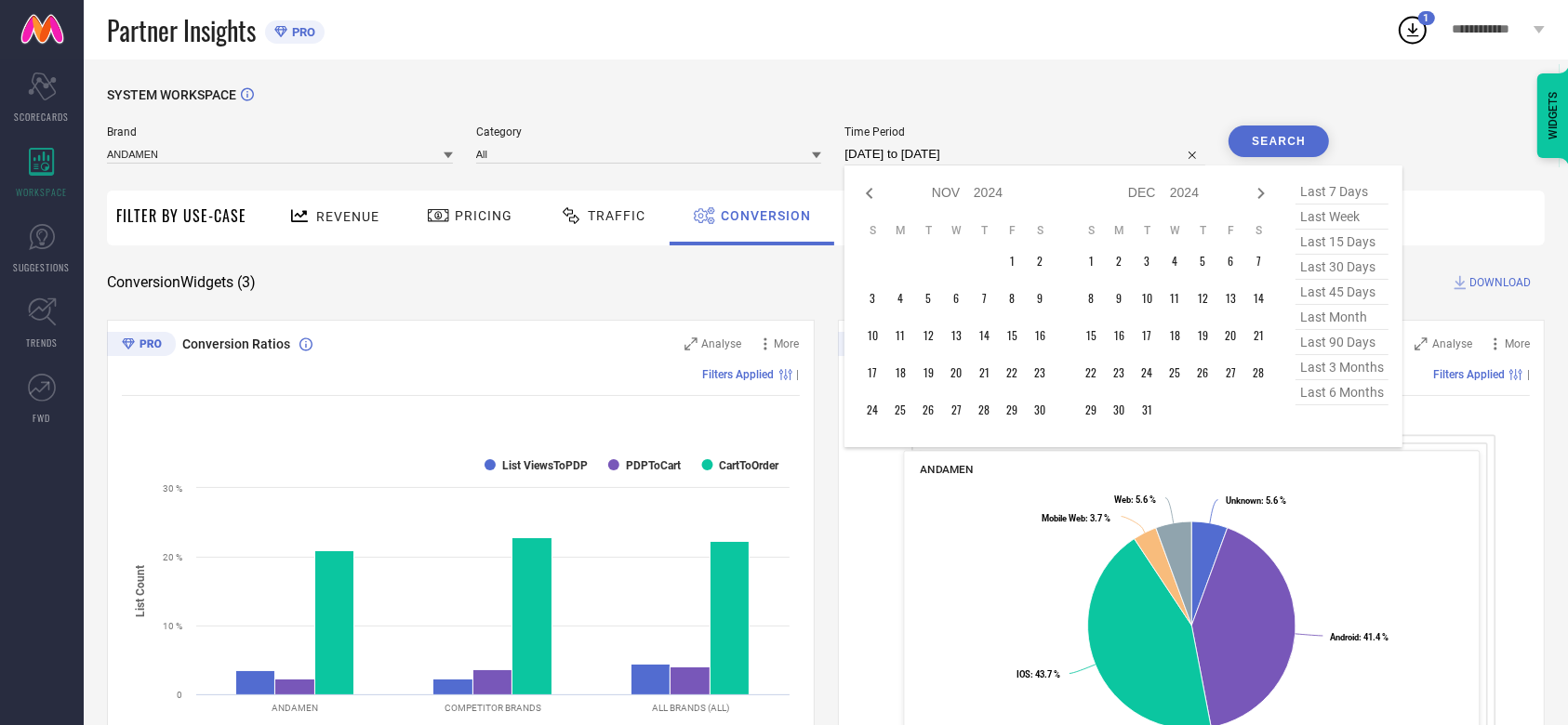
click at [875, 190] on icon at bounding box center [870, 193] width 22 height 22
select select "9"
select select "2024"
select select "10"
select select "2024"
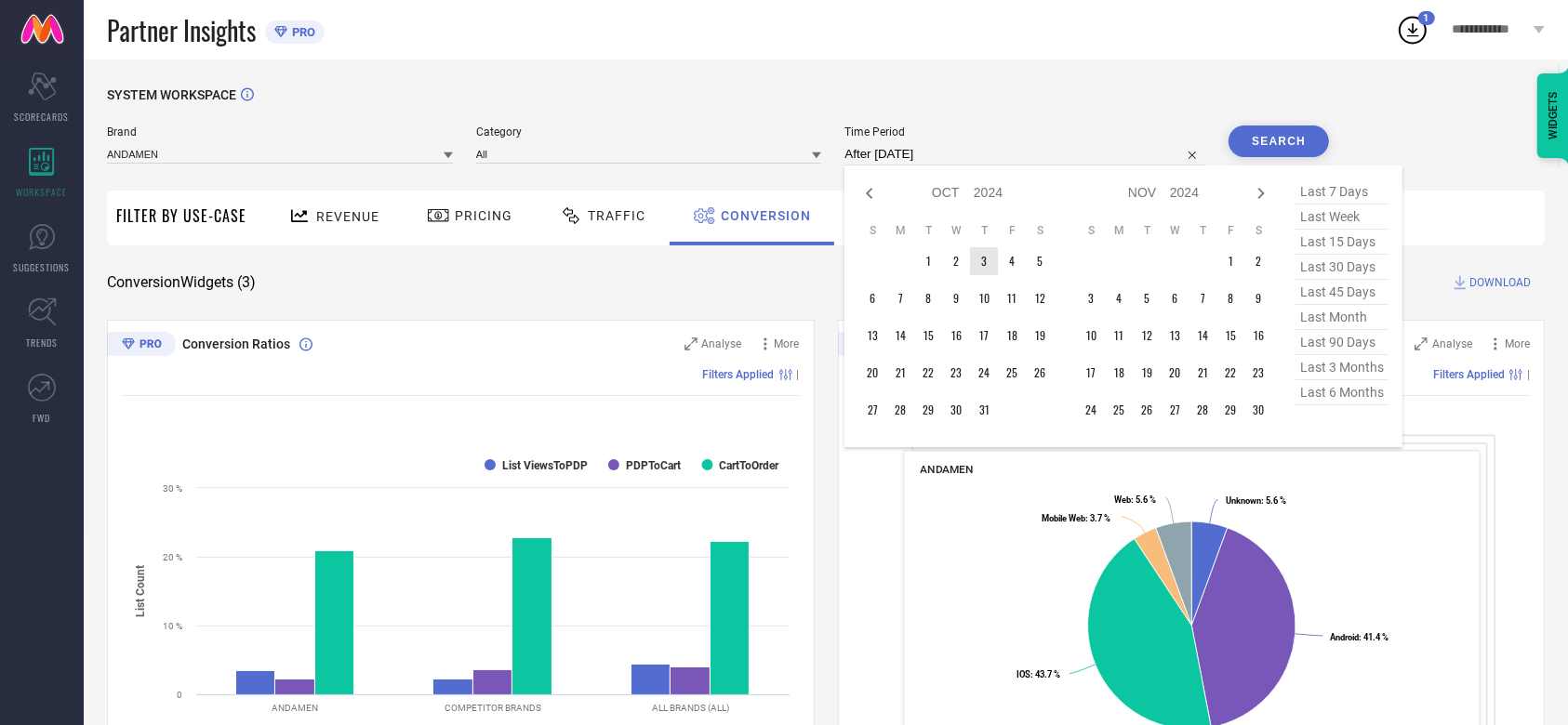
click at [982, 265] on td "3" at bounding box center [984, 261] width 28 height 28
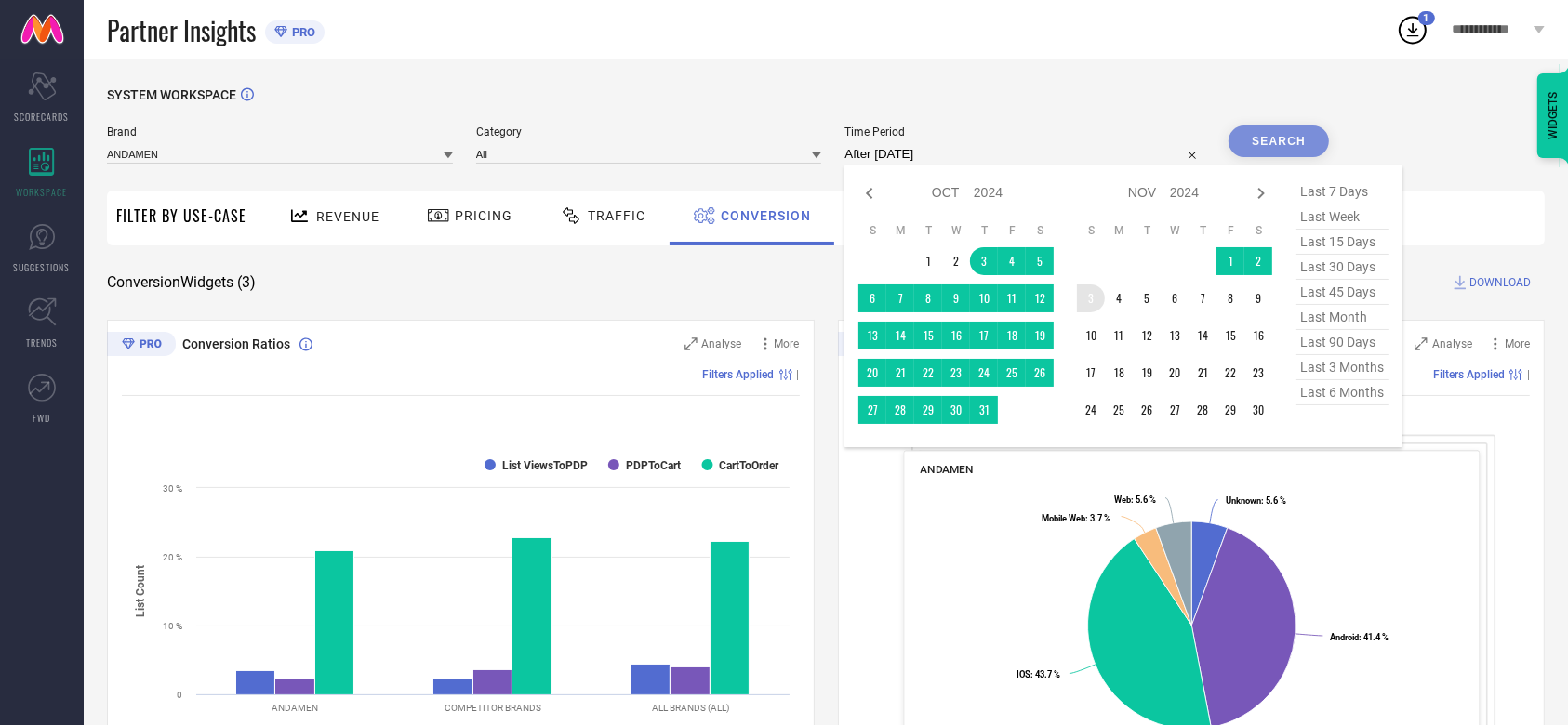
type input "[DATE] to [DATE]"
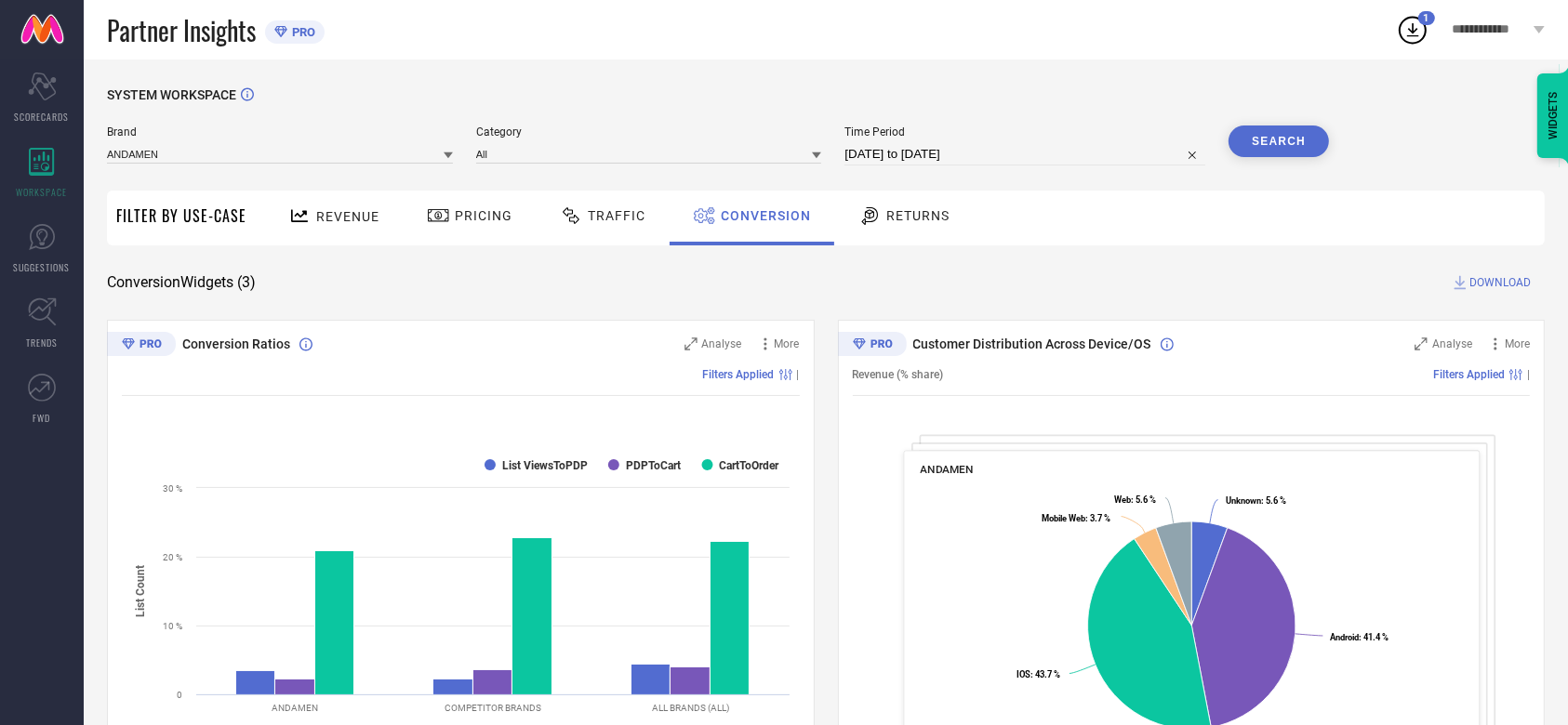
click at [1291, 121] on div "SYSTEM WORKSPACE" at bounding box center [826, 107] width 1438 height 38
click at [1301, 142] on button "Search" at bounding box center [1279, 142] width 101 height 32
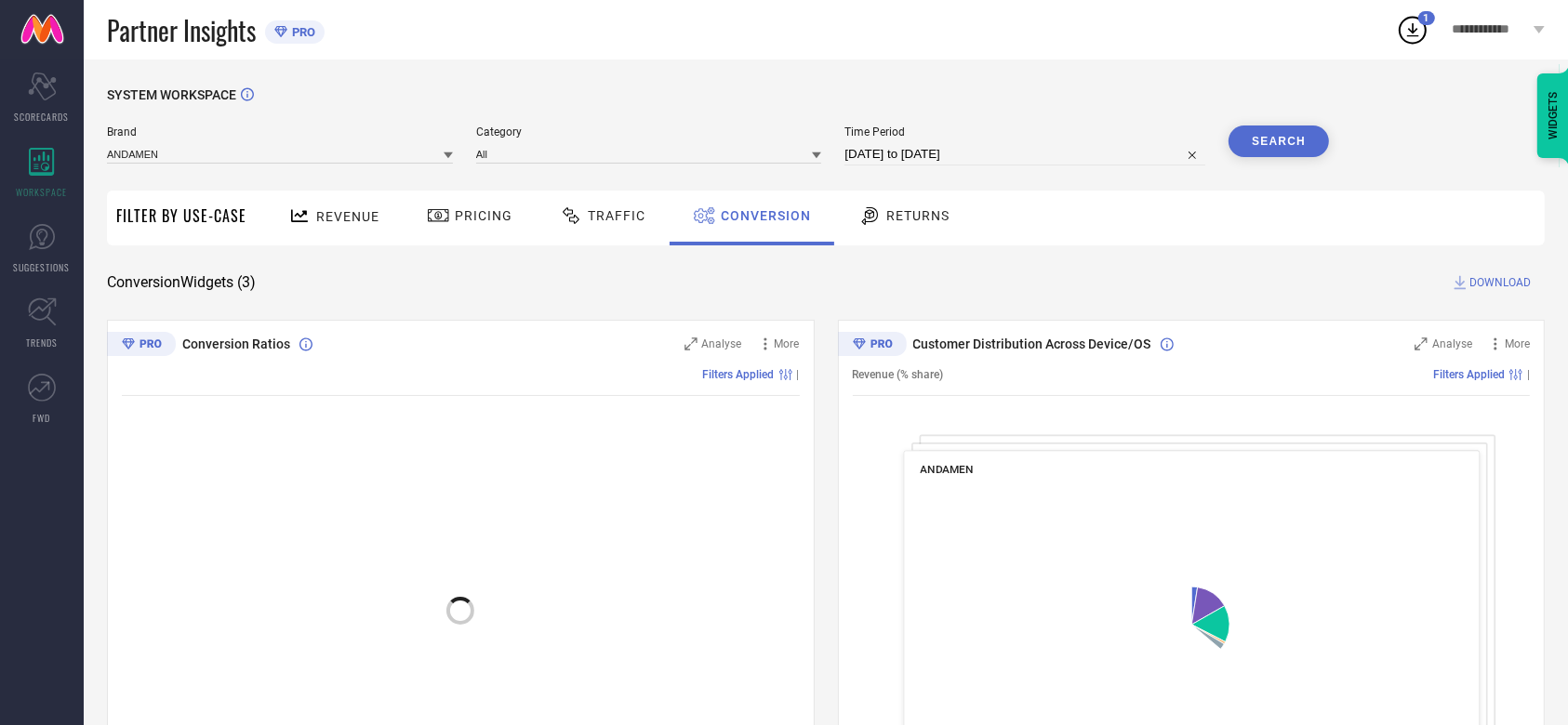
click at [1148, 256] on div "SYSTEM WORKSPACE Brand ANDAMEN Category All Time Period [DATE] to [DATE] Search…" at bounding box center [826, 680] width 1438 height 1186
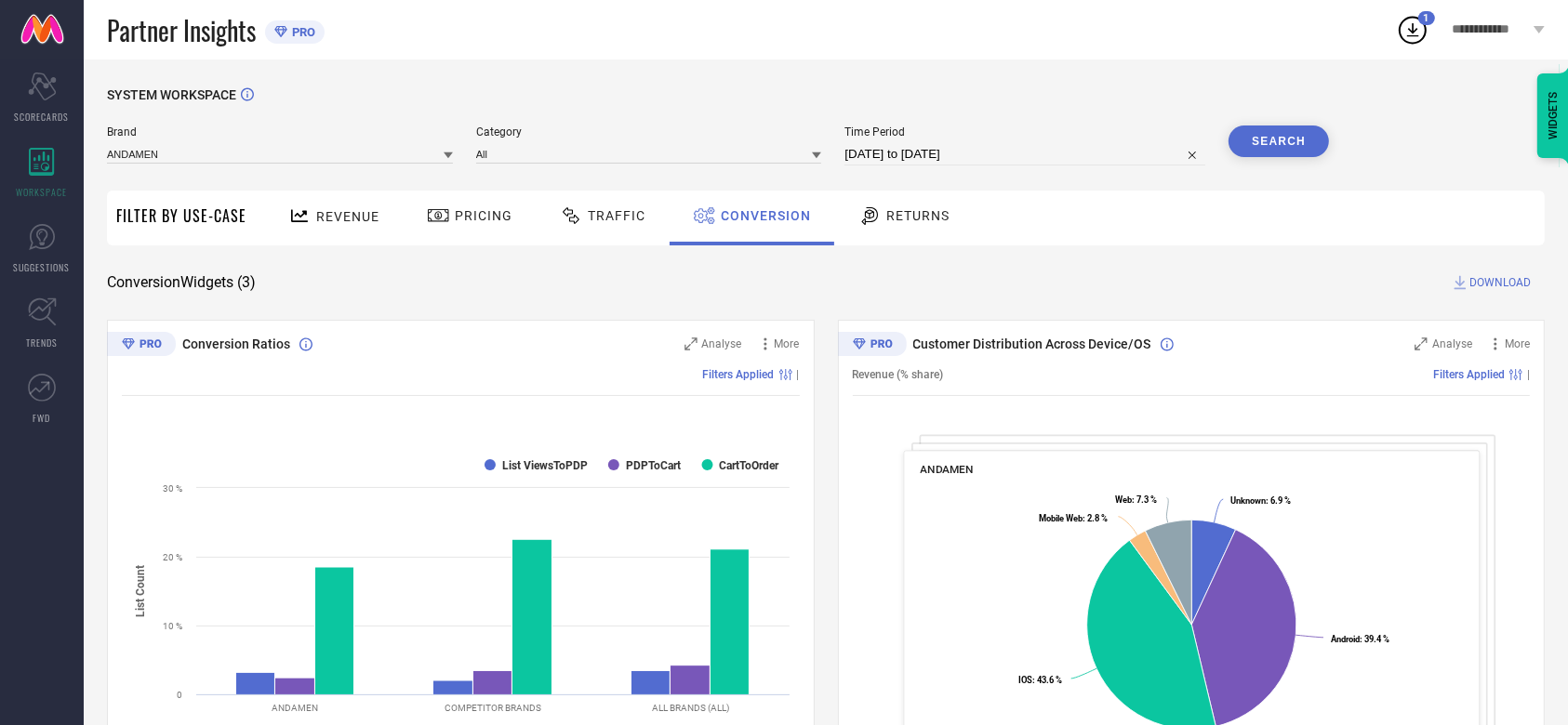
click at [1468, 280] on icon at bounding box center [1460, 282] width 19 height 19
click at [1408, 38] on icon at bounding box center [1413, 30] width 34 height 34
click at [1231, 36] on div "Partner Insights PRO" at bounding box center [751, 30] width 1289 height 60
